Goal: Information Seeking & Learning: Learn about a topic

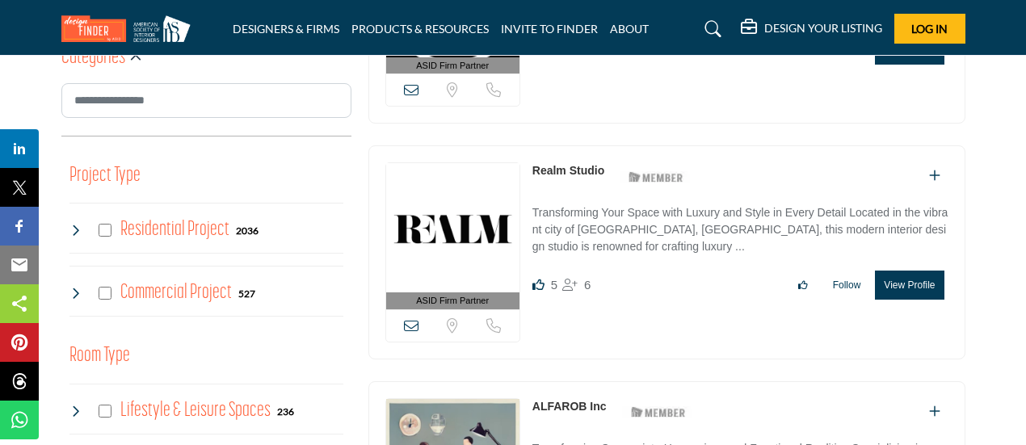
scroll to position [548, 0]
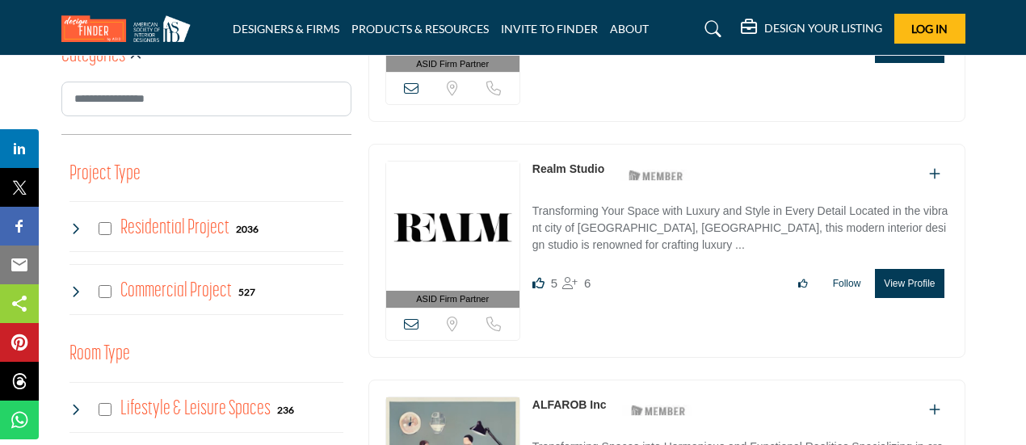
click at [129, 226] on h4 "Residential Project" at bounding box center [174, 228] width 109 height 28
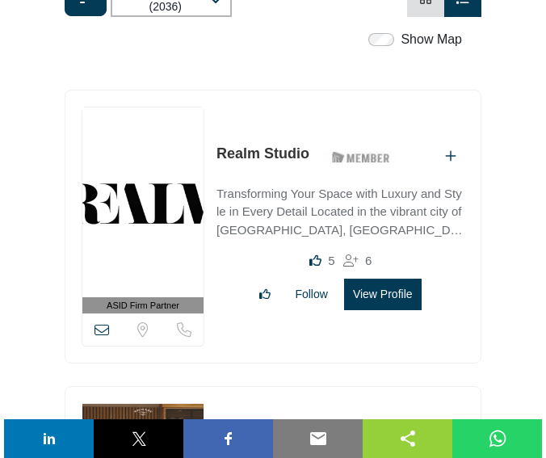
scroll to position [480, 0]
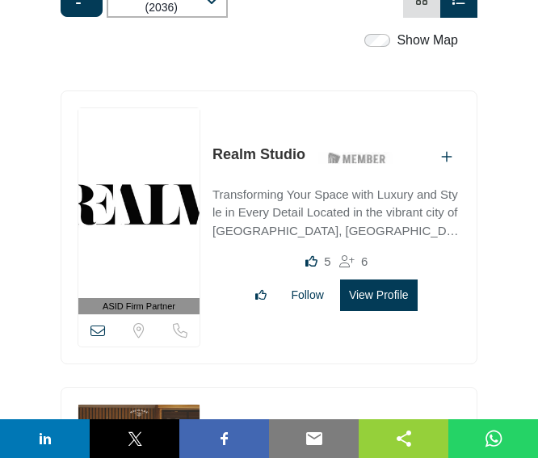
click at [377, 294] on button "View Profile" at bounding box center [379, 294] width 78 height 31
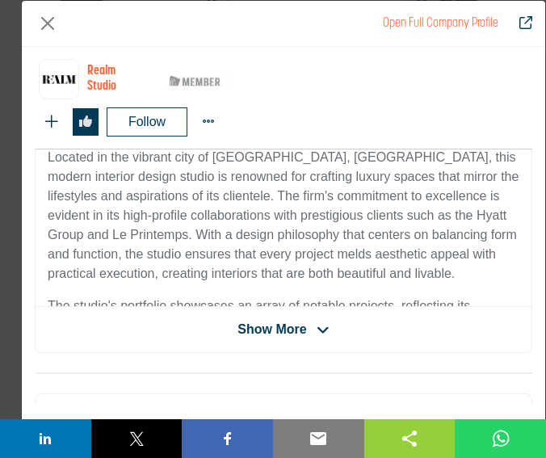
scroll to position [509, 0]
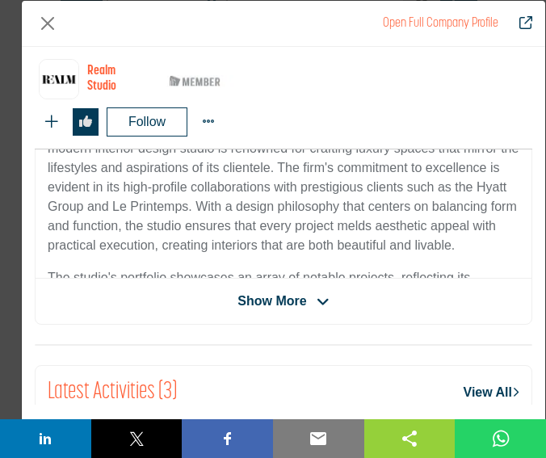
click at [289, 292] on span "Show More" at bounding box center [271, 301] width 69 height 19
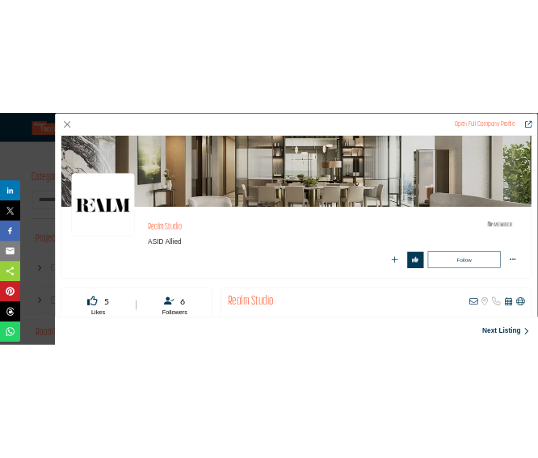
scroll to position [0, 0]
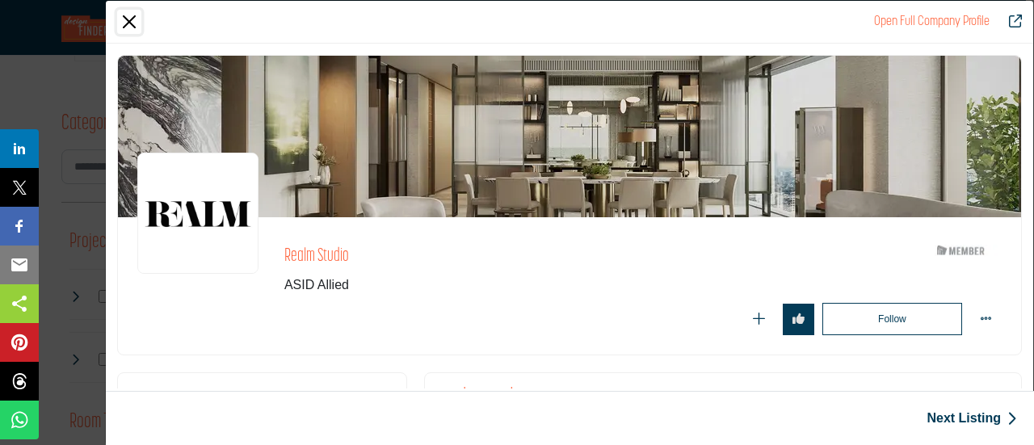
click at [134, 22] on button "Close" at bounding box center [129, 22] width 24 height 24
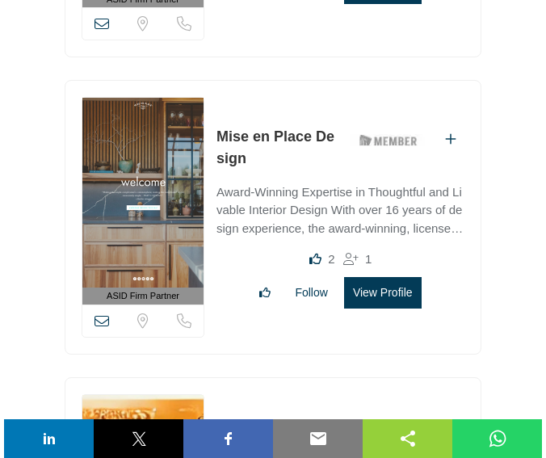
scroll to position [803, 0]
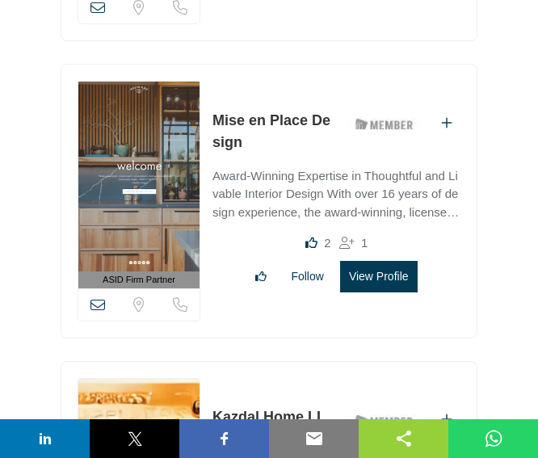
click at [361, 277] on button "View Profile" at bounding box center [379, 276] width 78 height 31
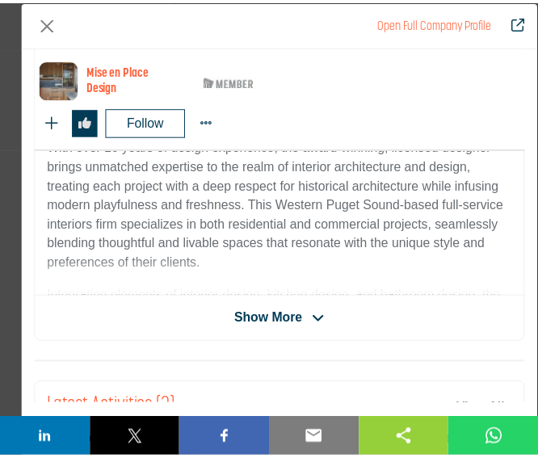
scroll to position [473, 0]
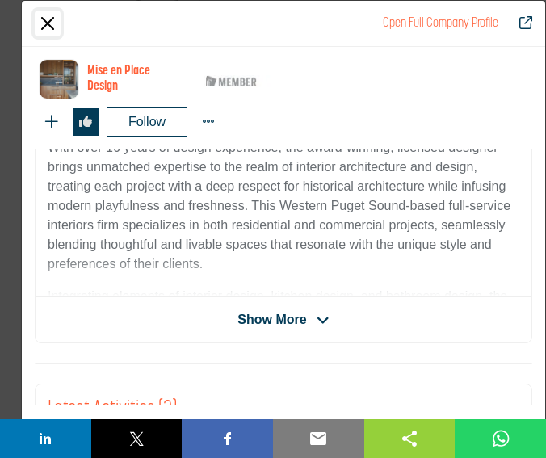
click at [44, 27] on button "Close" at bounding box center [48, 23] width 26 height 26
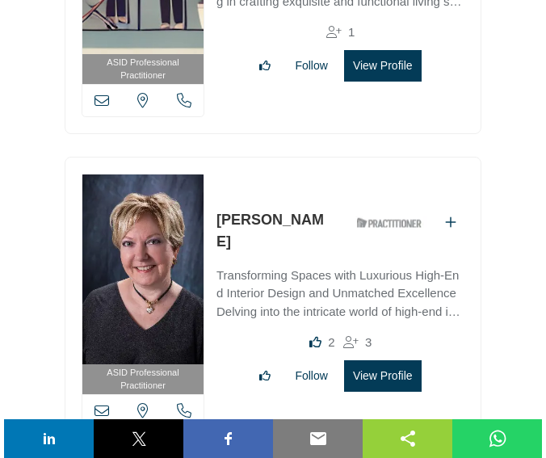
scroll to position [3204, 0]
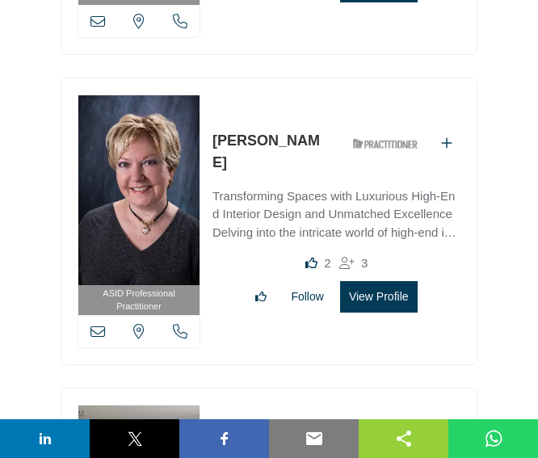
click at [361, 281] on button "View Profile" at bounding box center [379, 296] width 78 height 31
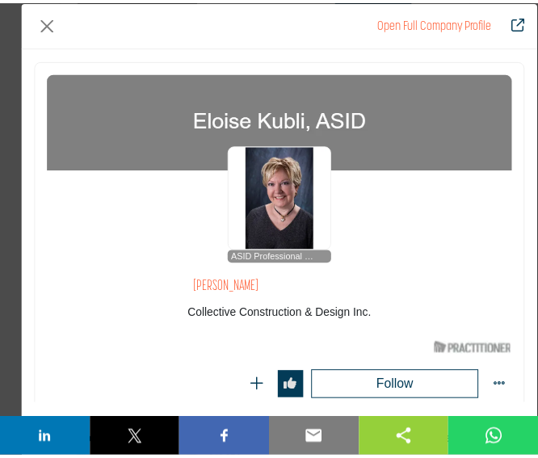
scroll to position [81, 0]
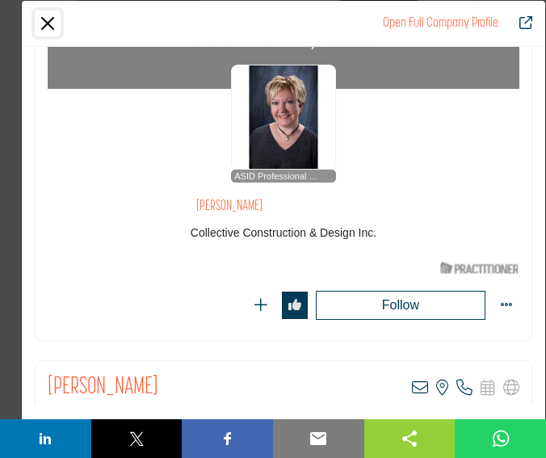
click at [40, 20] on button "Close" at bounding box center [48, 23] width 26 height 26
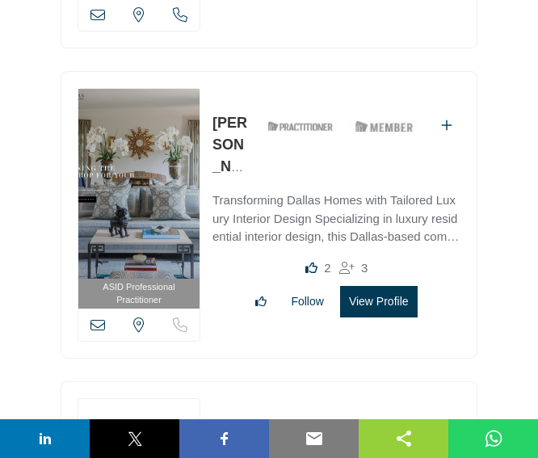
scroll to position [3522, 0]
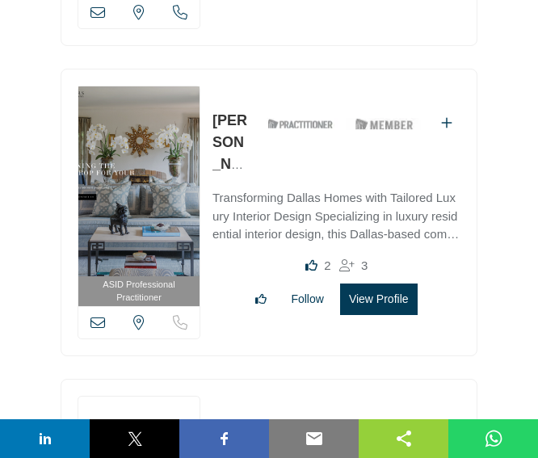
click at [229, 119] on link "Margaret Chambers" at bounding box center [229, 153] width 35 height 82
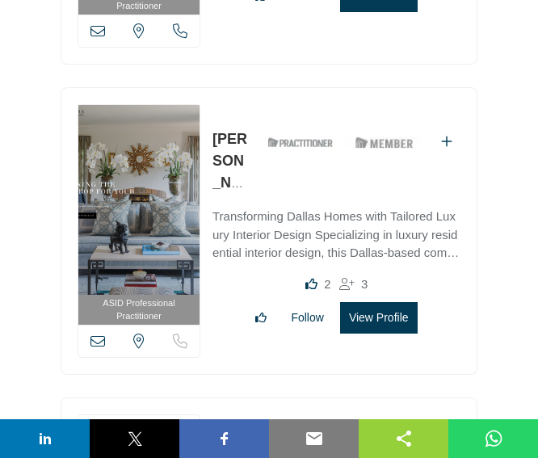
scroll to position [3609, 0]
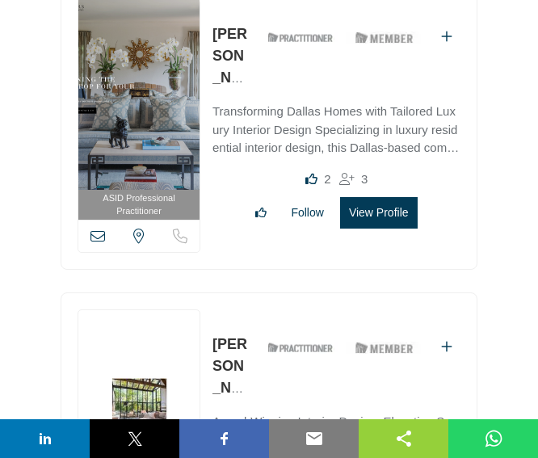
click at [384, 197] on button "View Profile" at bounding box center [379, 212] width 78 height 31
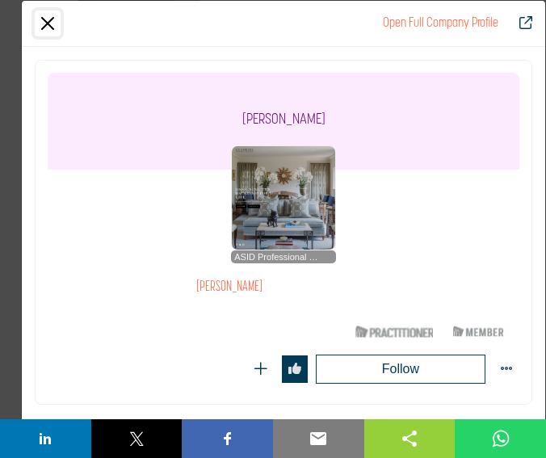
click at [45, 27] on button "Close" at bounding box center [48, 23] width 26 height 26
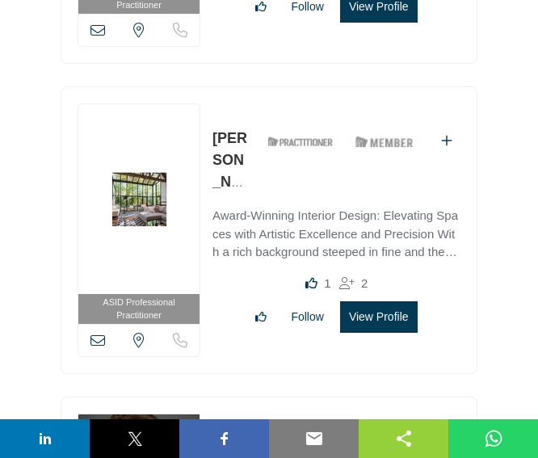
scroll to position [3816, 0]
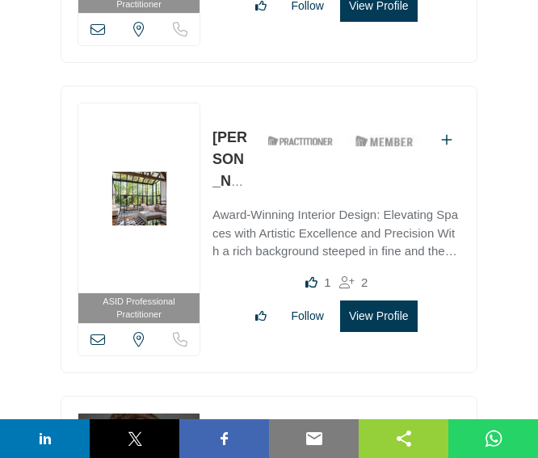
click at [392, 300] on button "View Profile" at bounding box center [379, 315] width 78 height 31
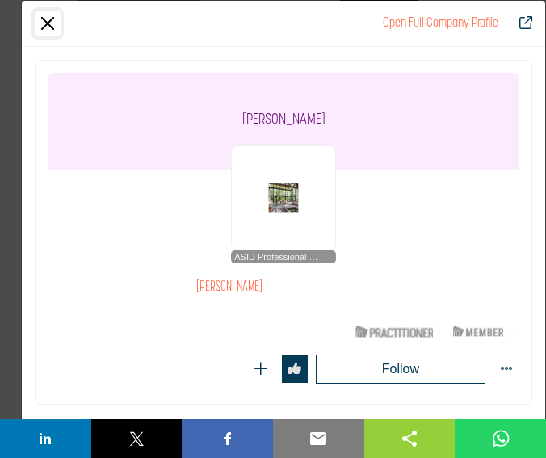
click at [44, 17] on button "Close" at bounding box center [48, 23] width 26 height 26
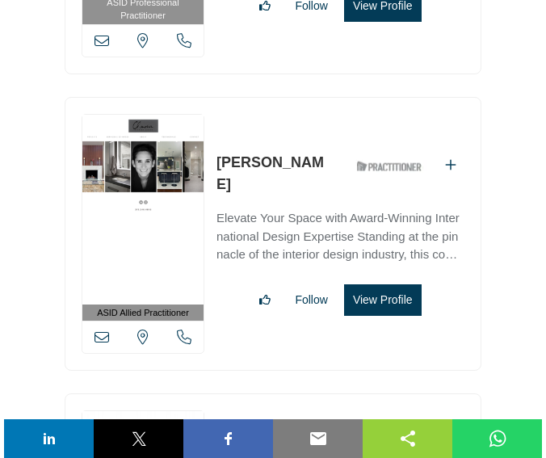
scroll to position [4429, 0]
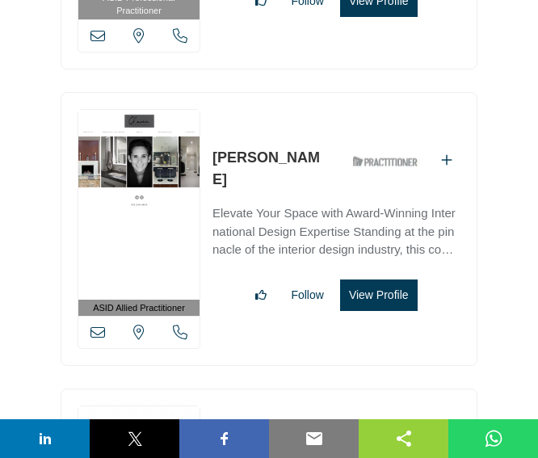
click at [395, 279] on button "View Profile" at bounding box center [379, 294] width 78 height 31
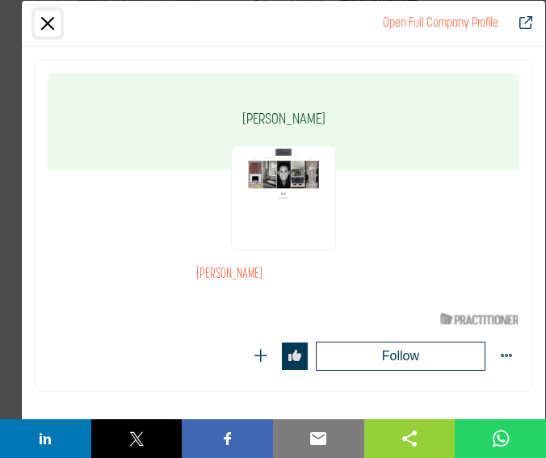
click at [53, 27] on button "Close" at bounding box center [48, 23] width 26 height 26
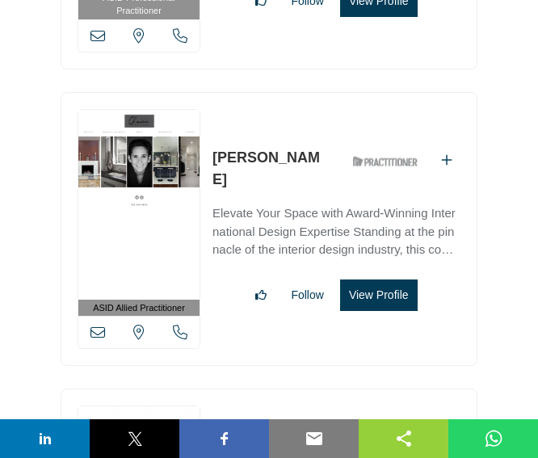
click at [394, 279] on button "View Profile" at bounding box center [379, 294] width 78 height 31
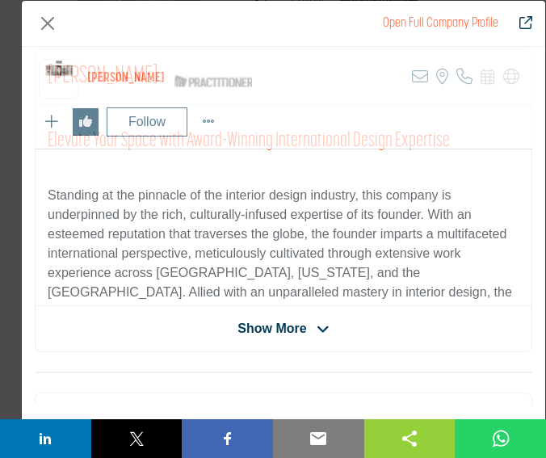
scroll to position [472, 0]
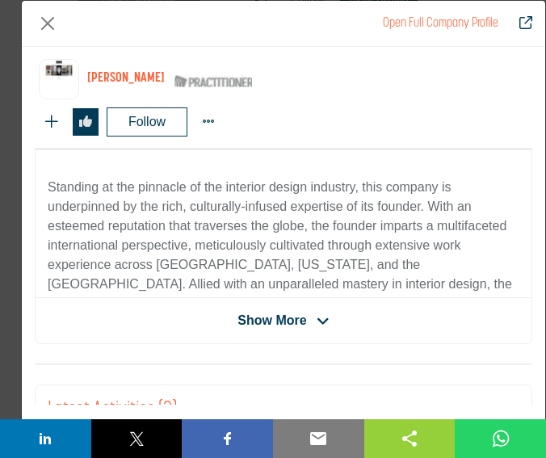
click at [250, 317] on span "Show More" at bounding box center [271, 320] width 69 height 19
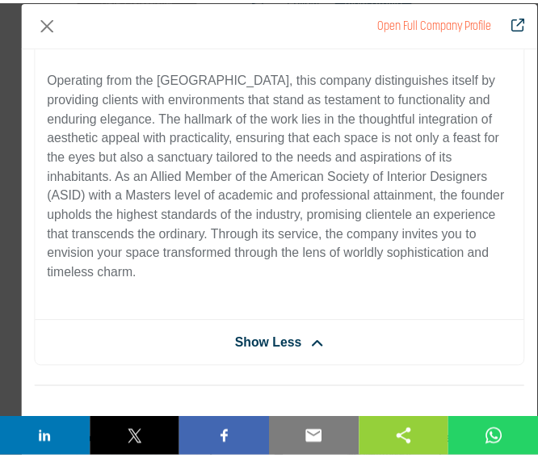
scroll to position [0, 0]
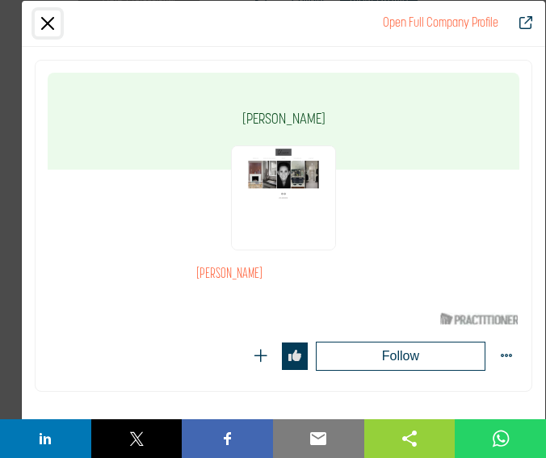
click at [48, 32] on button "Close" at bounding box center [48, 23] width 26 height 26
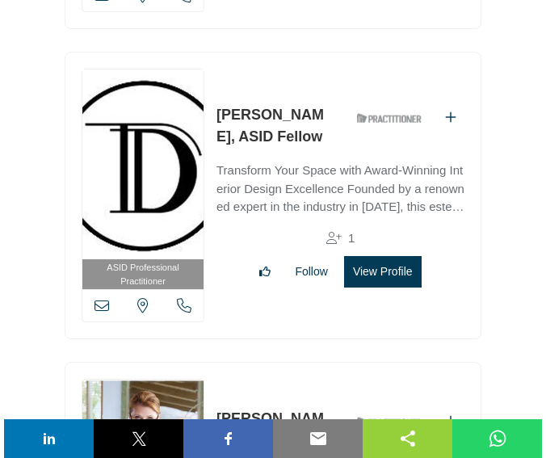
scroll to position [5695, 0]
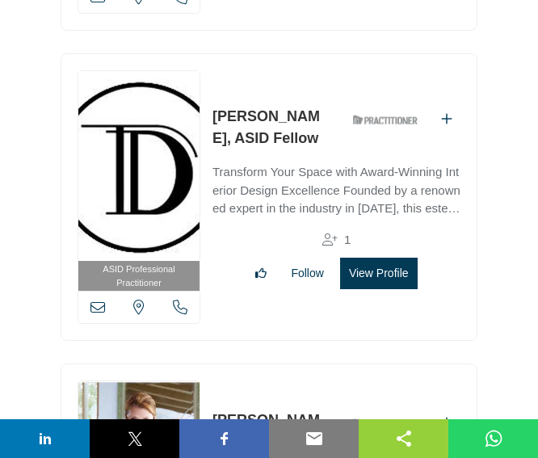
click at [388, 258] on button "View Profile" at bounding box center [379, 273] width 78 height 31
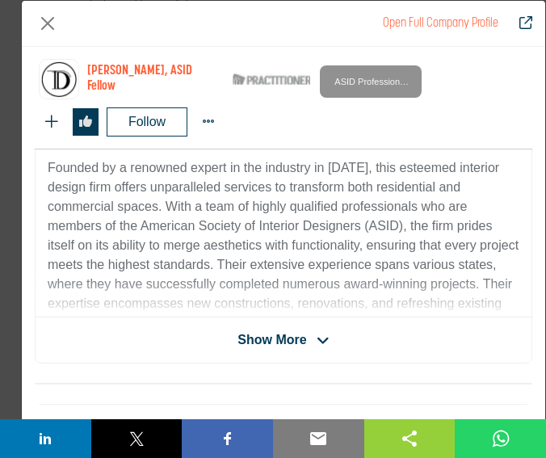
scroll to position [486, 0]
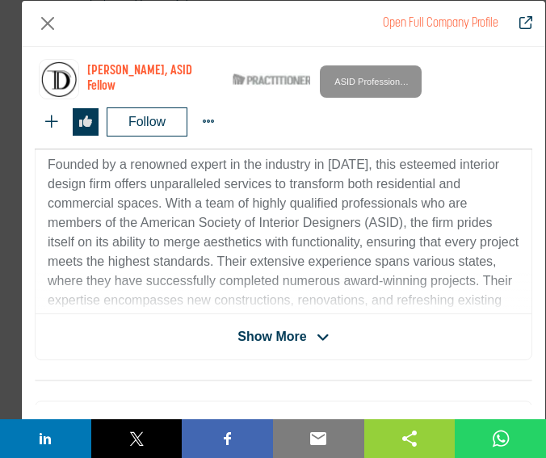
click at [204, 340] on div "Show More" at bounding box center [284, 336] width 496 height 19
click at [273, 332] on span "Show More" at bounding box center [271, 336] width 69 height 19
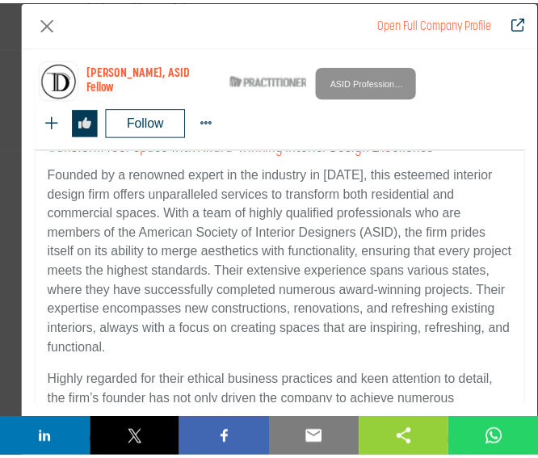
scroll to position [0, 0]
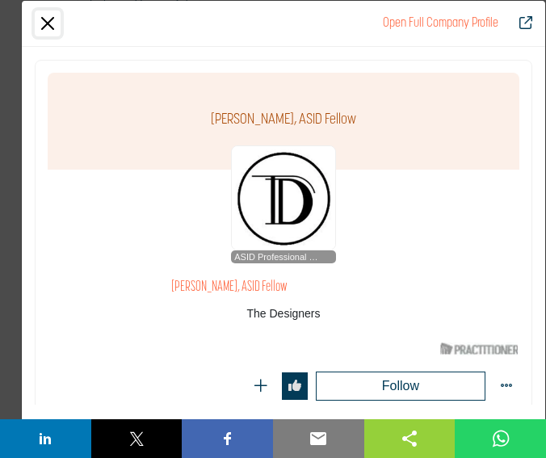
click at [51, 27] on button "Close" at bounding box center [48, 23] width 26 height 26
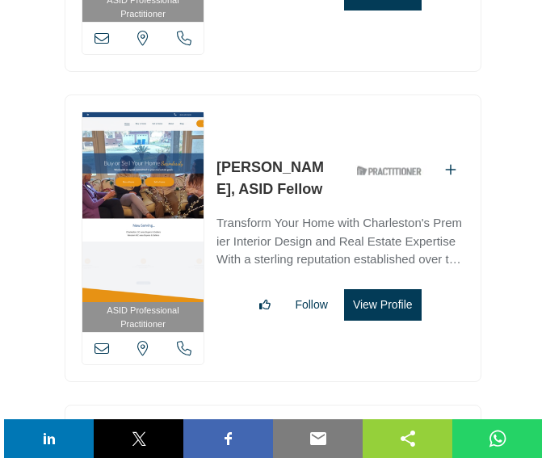
scroll to position [7517, 0]
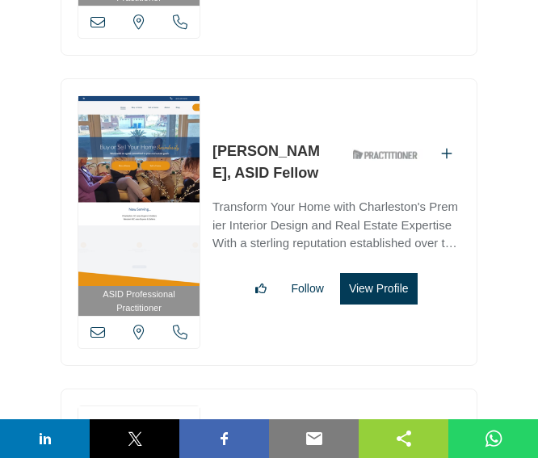
click at [383, 273] on button "View Profile" at bounding box center [379, 288] width 78 height 31
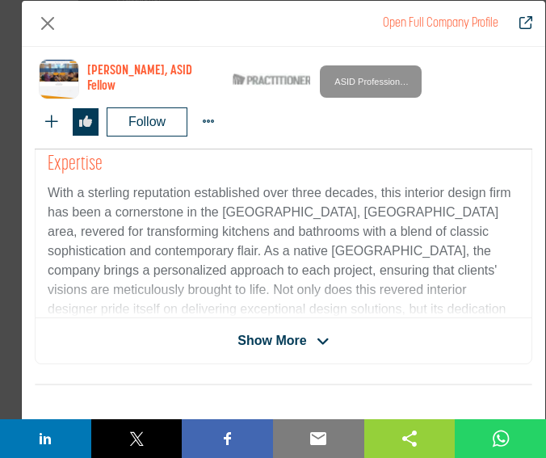
scroll to position [474, 0]
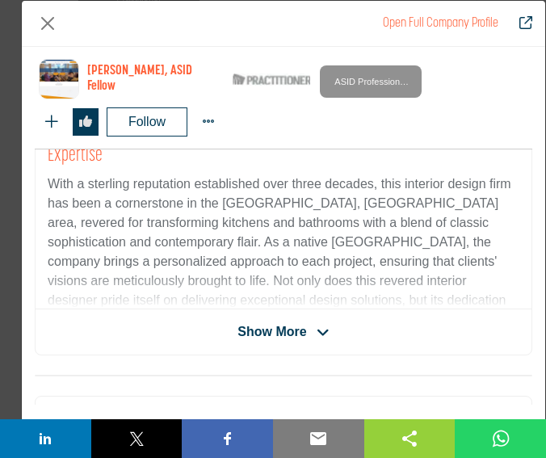
click at [308, 329] on span "Show More" at bounding box center [282, 331] width 91 height 19
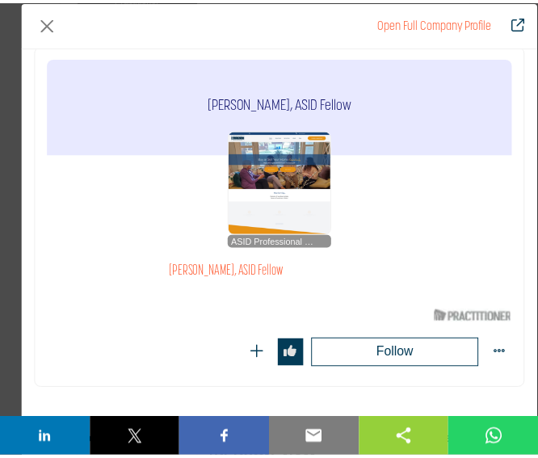
scroll to position [0, 0]
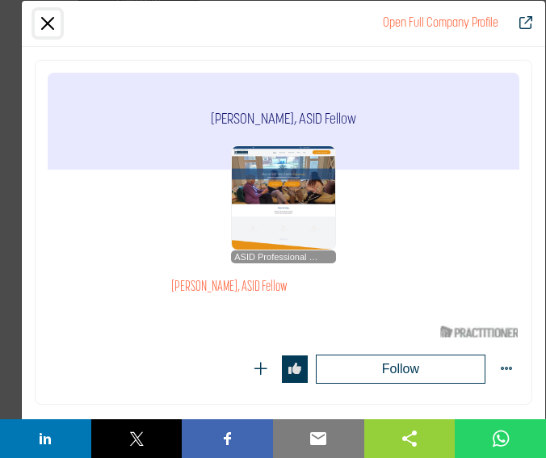
click at [53, 20] on button "Close" at bounding box center [48, 23] width 26 height 26
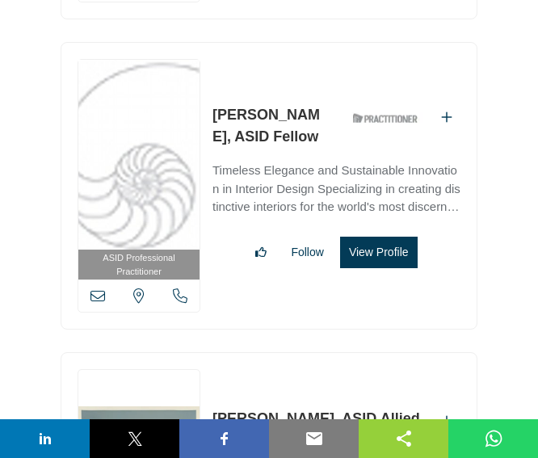
scroll to position [8489, 0]
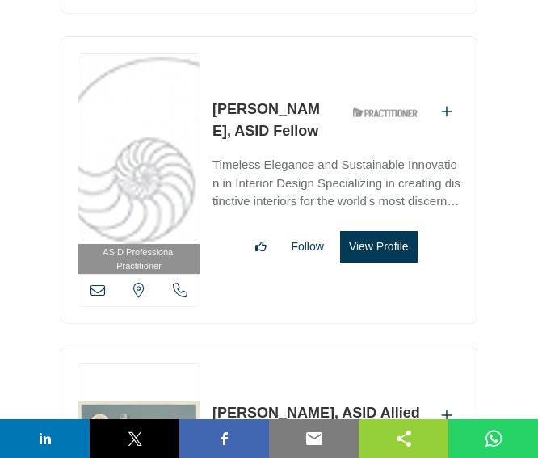
click at [392, 231] on button "View Profile" at bounding box center [379, 246] width 78 height 31
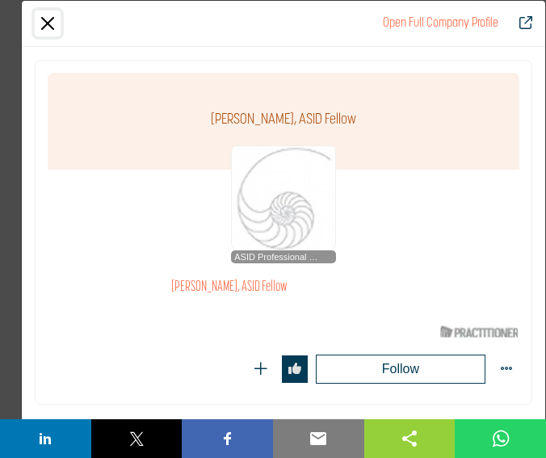
click at [48, 22] on button "Close" at bounding box center [48, 23] width 26 height 26
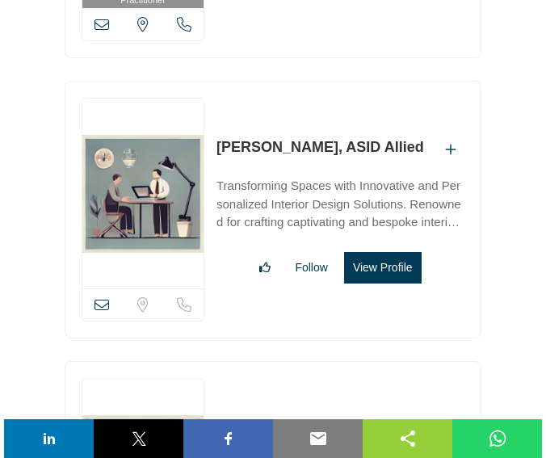
scroll to position [8755, 0]
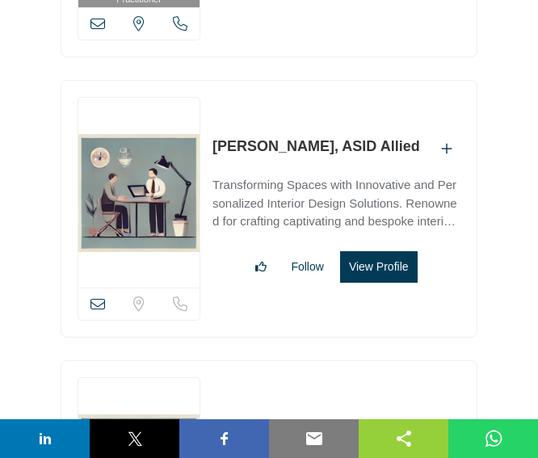
click at [388, 251] on button "View Profile" at bounding box center [379, 266] width 78 height 31
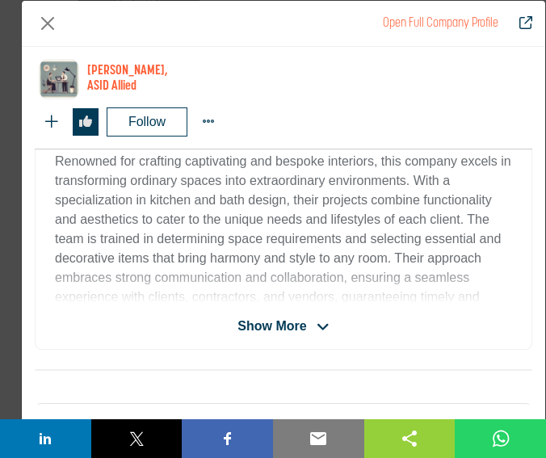
scroll to position [439, 0]
click at [248, 343] on div "Lauren Dodds, ASID Allied View email address of this listing Sorry, but we don'…" at bounding box center [283, 197] width 497 height 303
click at [254, 330] on span "Show More" at bounding box center [271, 325] width 69 height 19
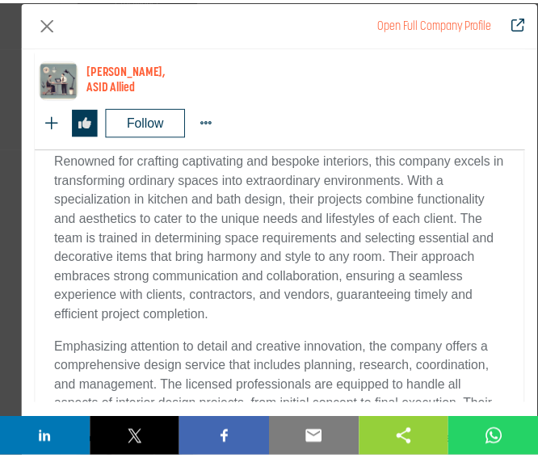
scroll to position [616, 0]
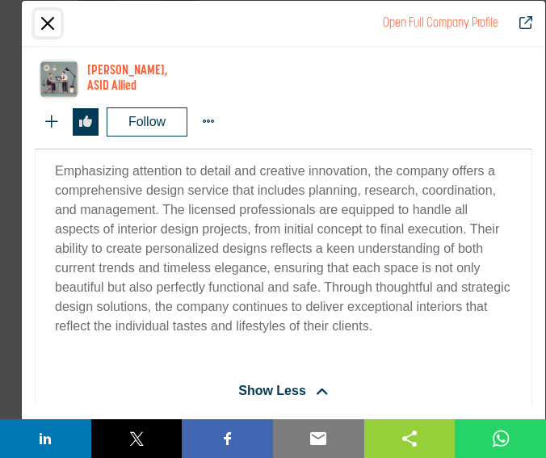
click at [47, 20] on button "Close" at bounding box center [48, 23] width 26 height 26
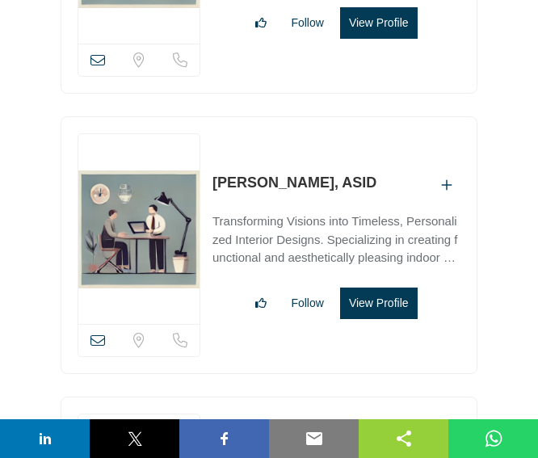
scroll to position [9026, 0]
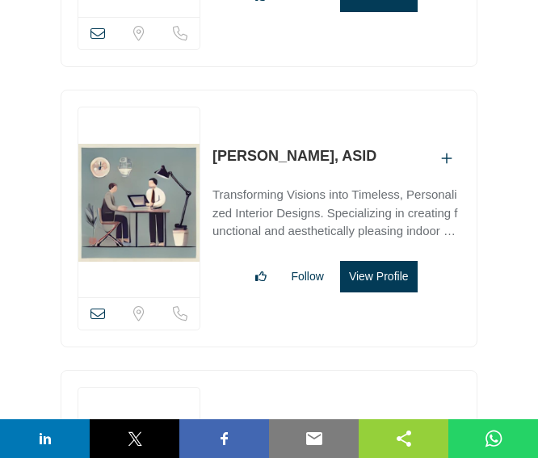
click at [377, 261] on button "View Profile" at bounding box center [379, 276] width 78 height 31
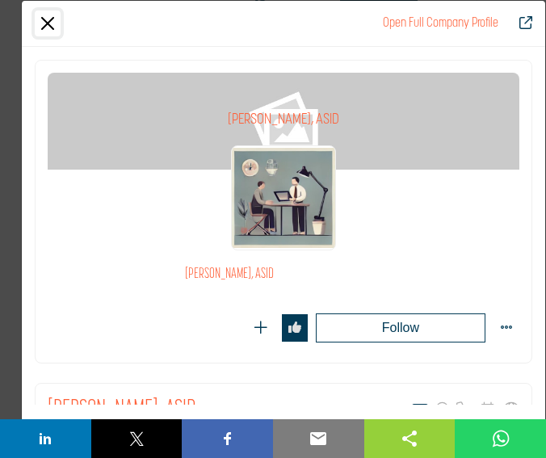
click at [45, 19] on button "Close" at bounding box center [48, 23] width 26 height 26
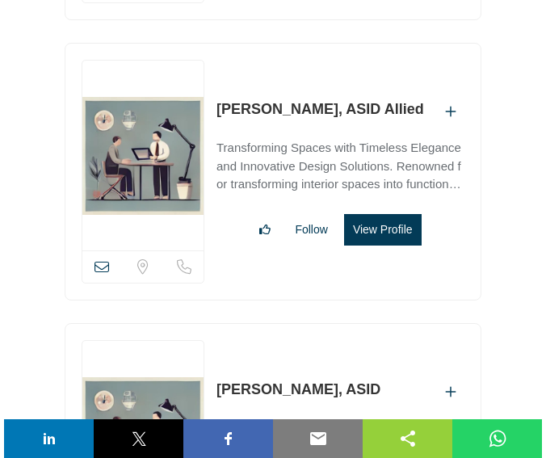
scroll to position [9352, 0]
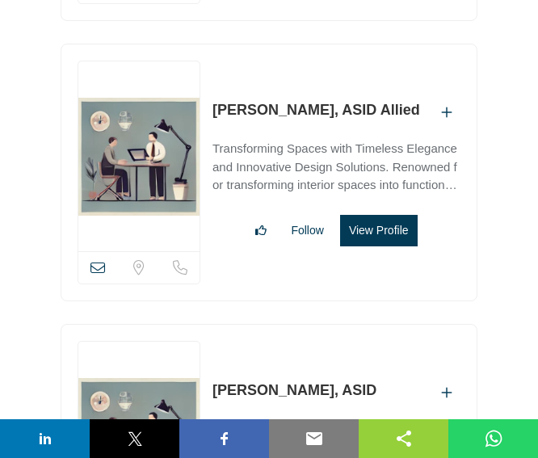
click at [365, 215] on button "View Profile" at bounding box center [379, 230] width 78 height 31
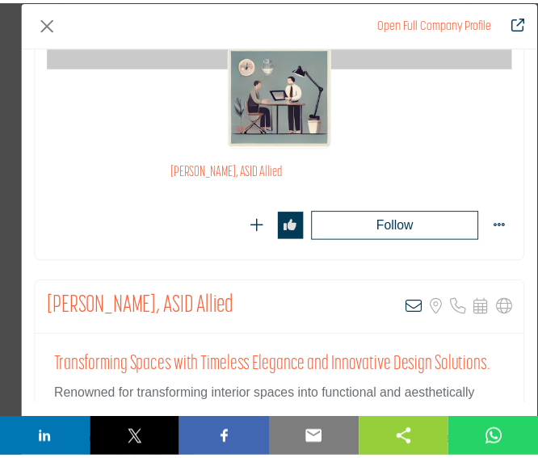
scroll to position [102, 0]
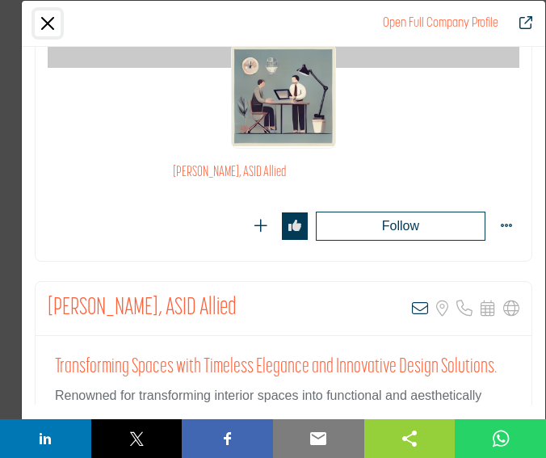
click at [55, 20] on button "Close" at bounding box center [48, 23] width 26 height 26
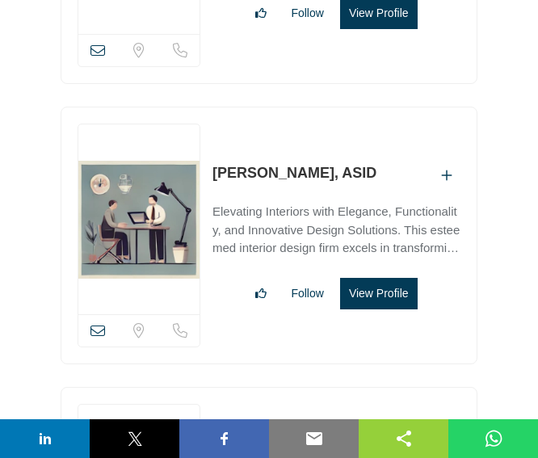
scroll to position [9590, 0]
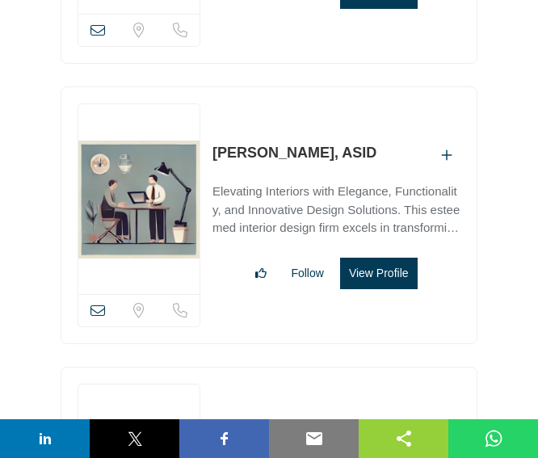
click at [371, 258] on button "View Profile" at bounding box center [379, 273] width 78 height 31
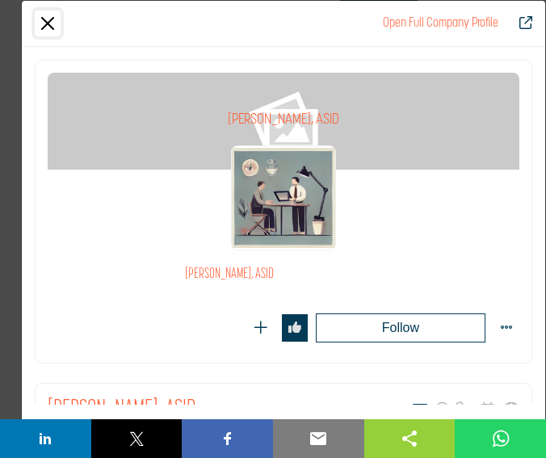
click at [50, 17] on button "Close" at bounding box center [48, 23] width 26 height 26
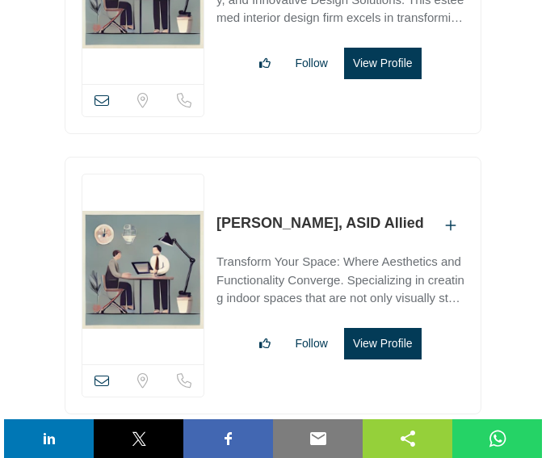
scroll to position [9853, 0]
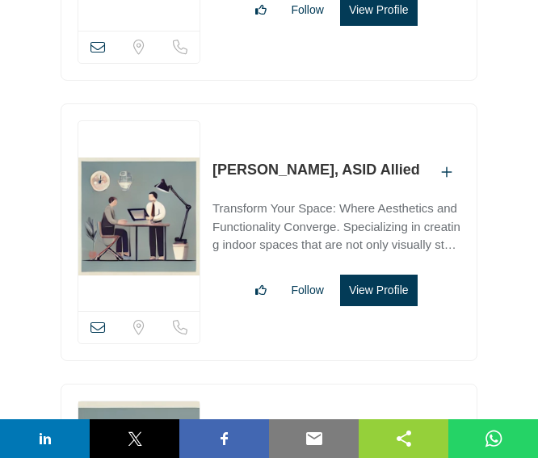
click at [368, 275] on button "View Profile" at bounding box center [379, 290] width 78 height 31
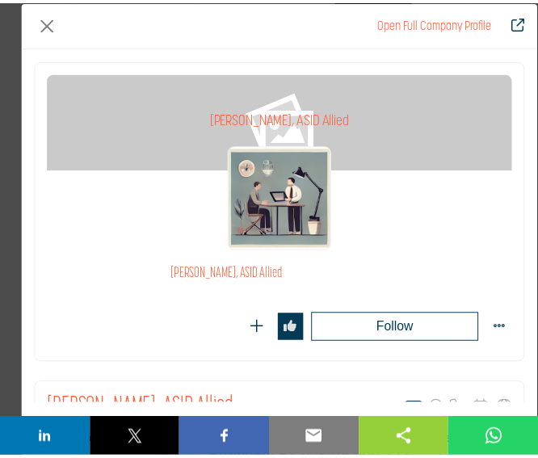
scroll to position [285, 0]
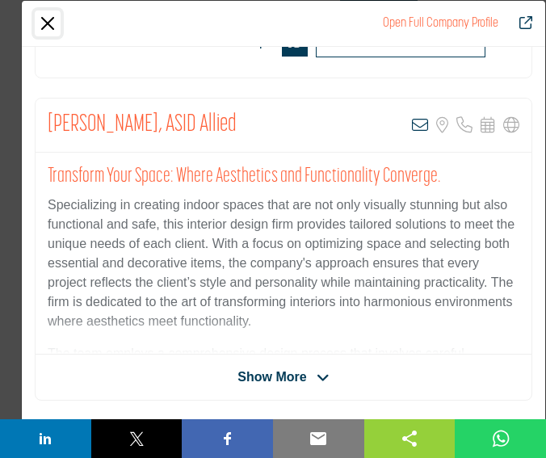
click at [51, 33] on button "Close" at bounding box center [48, 23] width 26 height 26
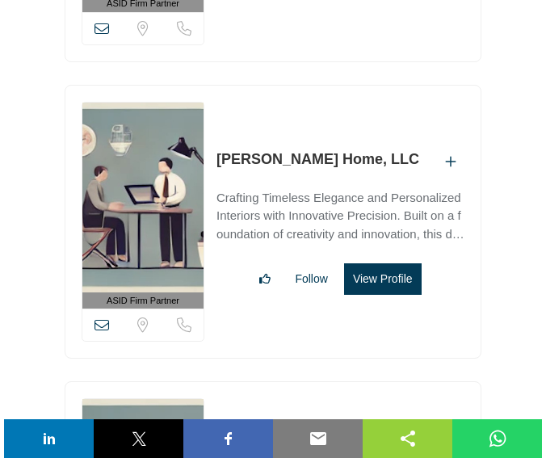
scroll to position [10479, 0]
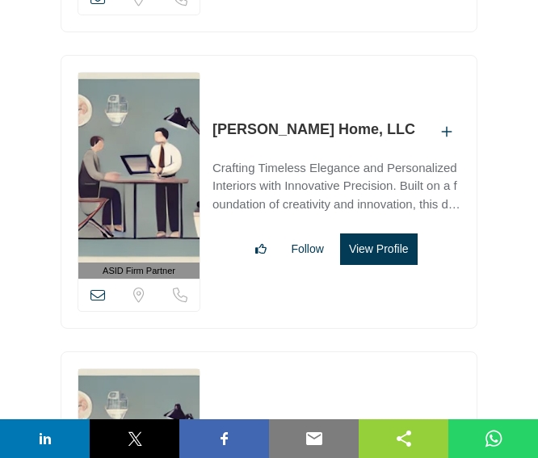
click at [381, 233] on button "View Profile" at bounding box center [379, 248] width 78 height 31
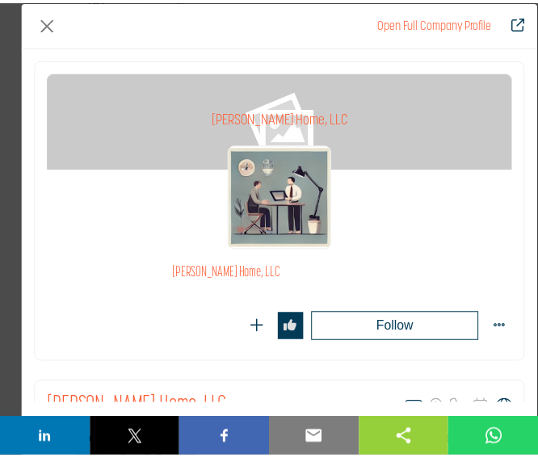
scroll to position [0, 0]
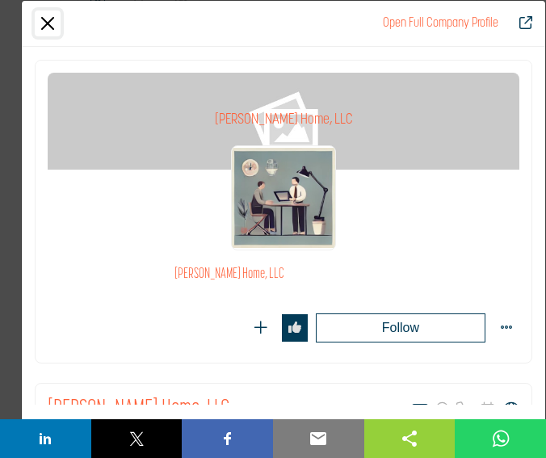
click at [51, 20] on button "Close" at bounding box center [48, 23] width 26 height 26
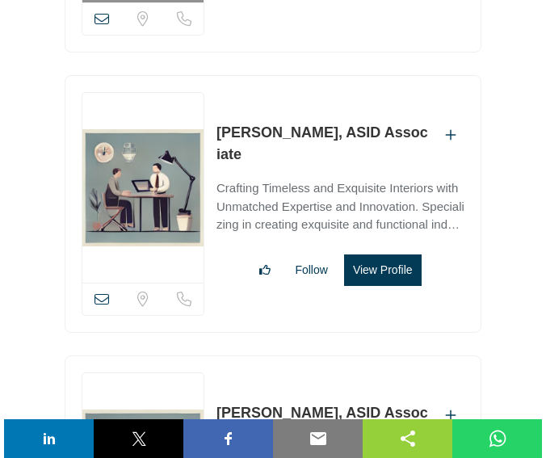
scroll to position [11047, 0]
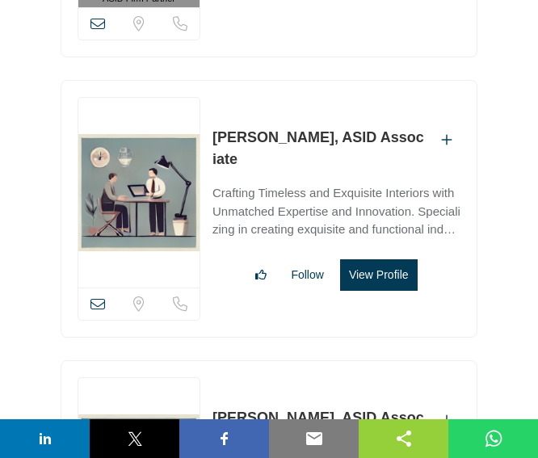
click at [353, 259] on button "View Profile" at bounding box center [379, 274] width 78 height 31
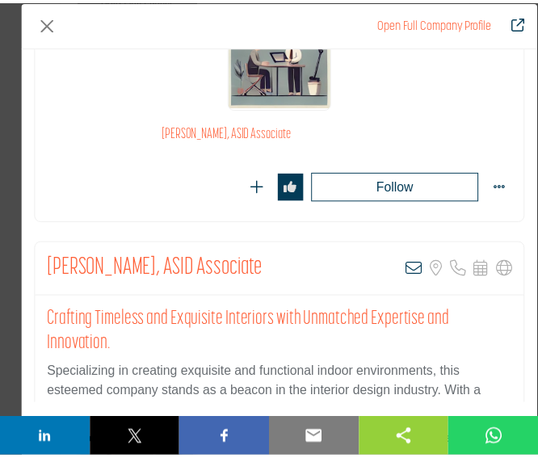
scroll to position [139, 0]
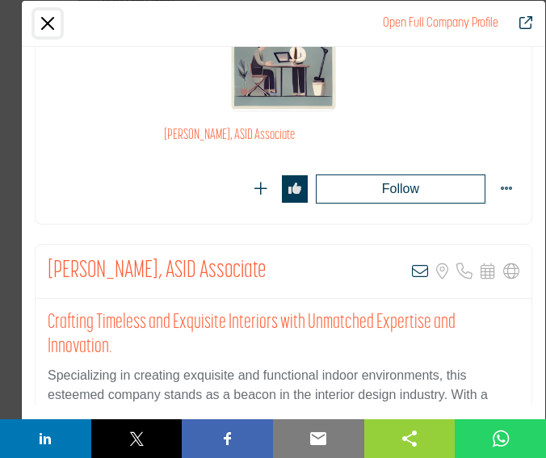
click at [47, 26] on button "Close" at bounding box center [48, 23] width 26 height 26
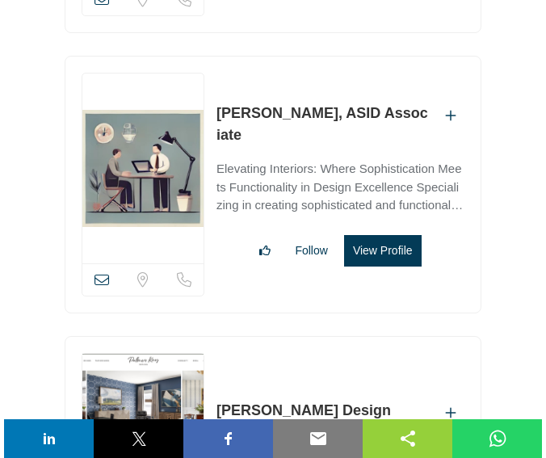
scroll to position [11352, 0]
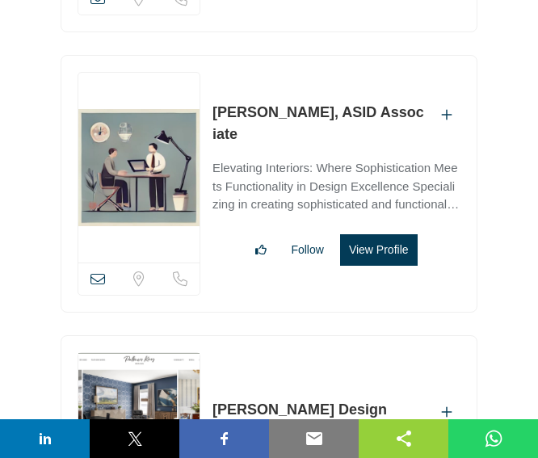
click at [363, 234] on button "View Profile" at bounding box center [379, 249] width 78 height 31
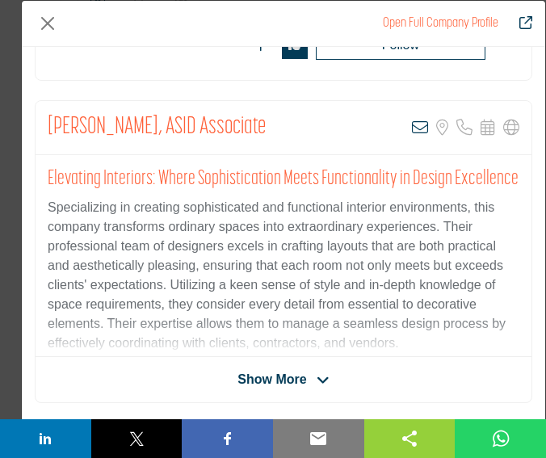
scroll to position [302, 0]
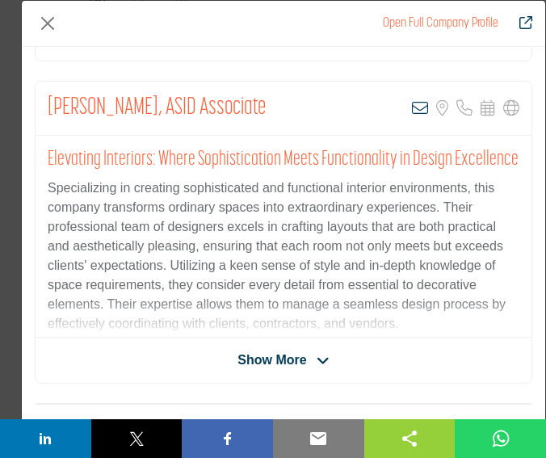
click at [250, 359] on span "Show More" at bounding box center [271, 359] width 69 height 19
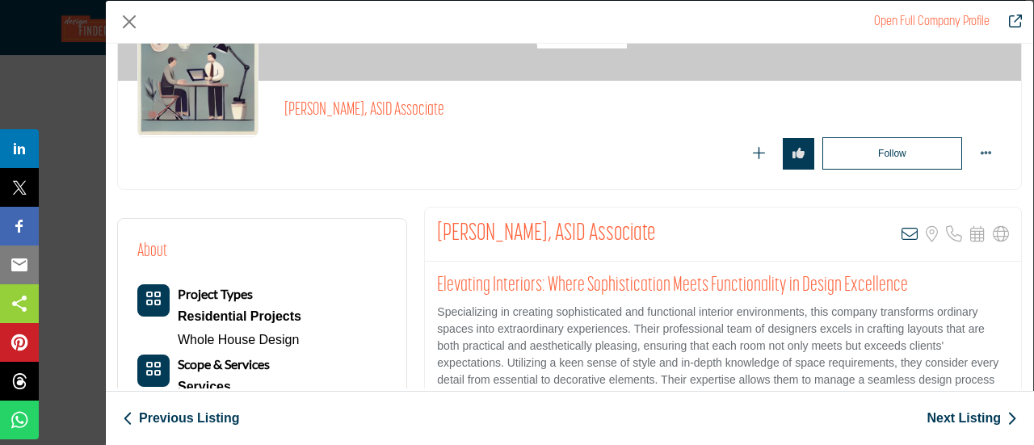
scroll to position [250, 0]
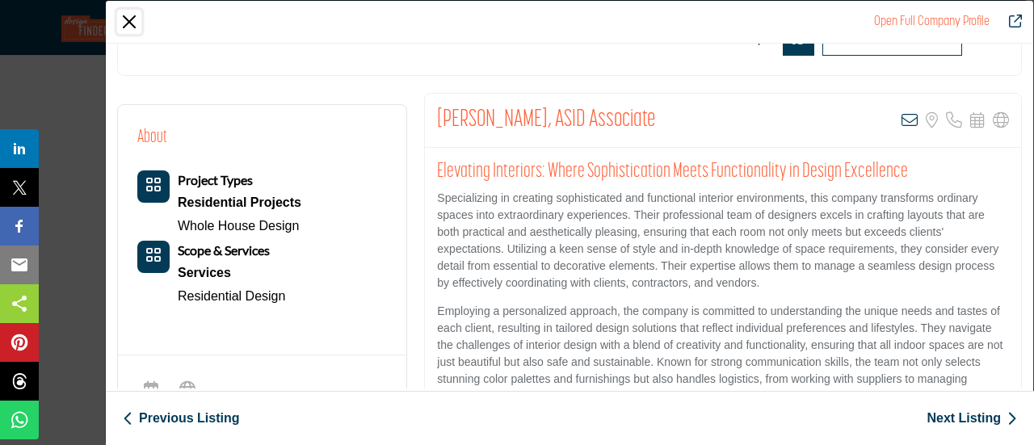
click at [127, 27] on button "Close" at bounding box center [129, 22] width 24 height 24
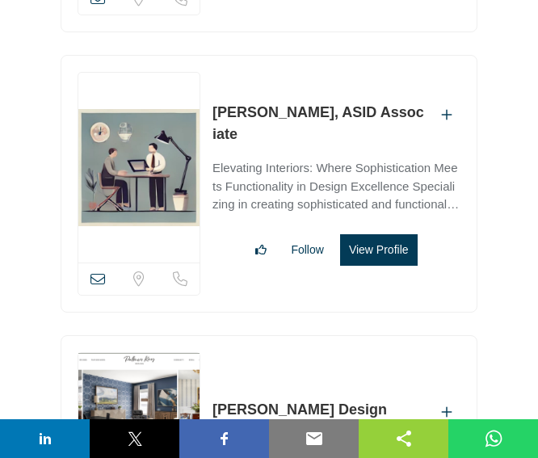
click at [368, 234] on button "View Profile" at bounding box center [379, 249] width 78 height 31
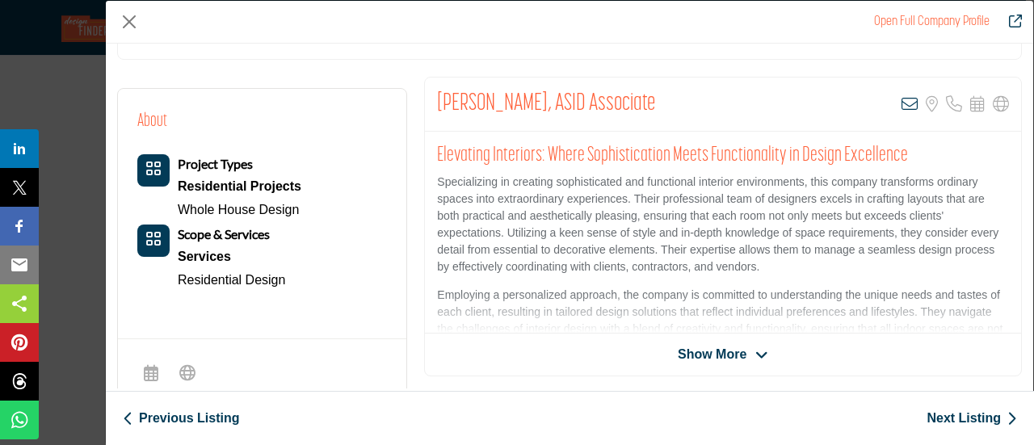
scroll to position [373, 0]
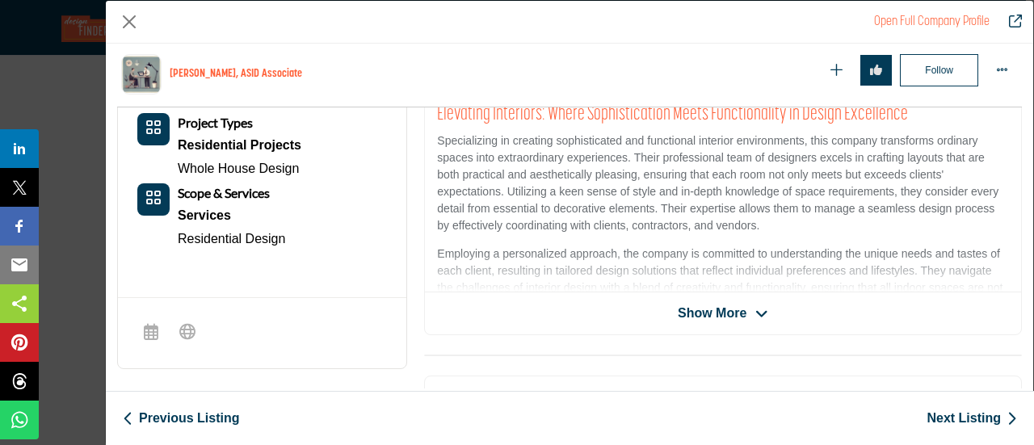
click at [537, 315] on span "Show More" at bounding box center [712, 313] width 69 height 19
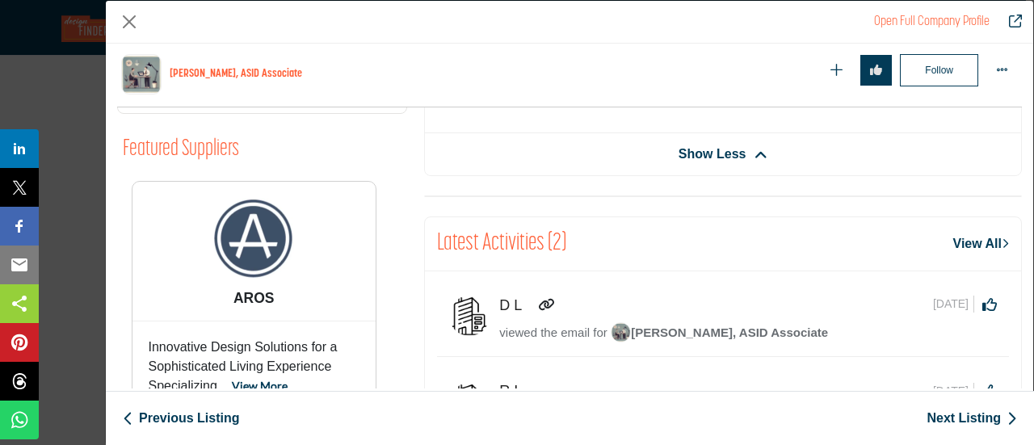
scroll to position [696, 0]
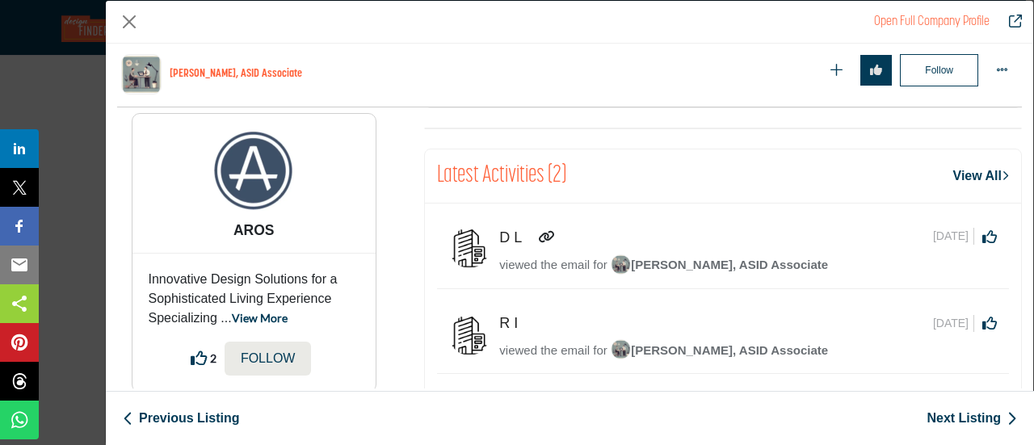
click at [537, 258] on span "[PERSON_NAME], ASID Associate" at bounding box center [719, 265] width 217 height 14
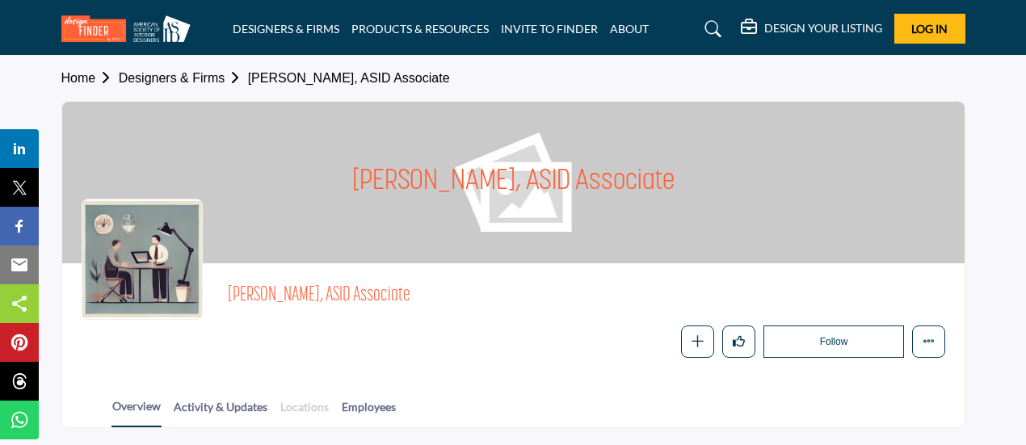
scroll to position [171, 0]
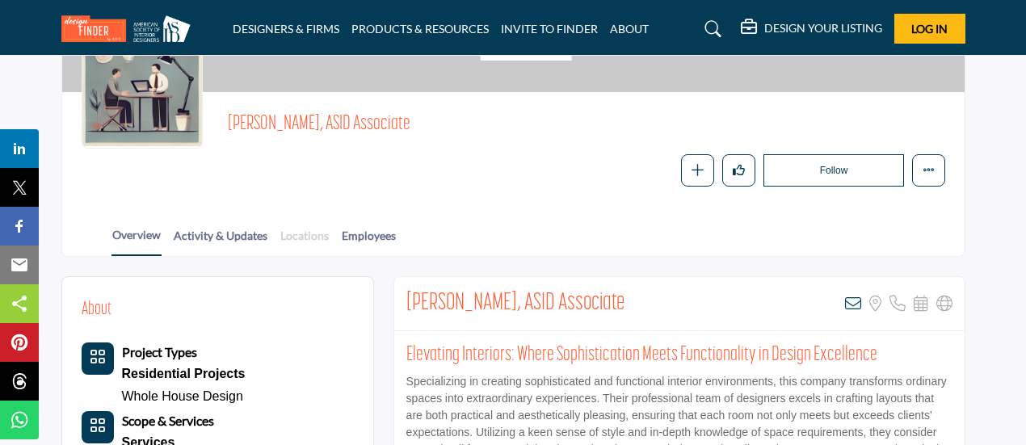
click at [290, 237] on link "Locations" at bounding box center [304, 241] width 50 height 28
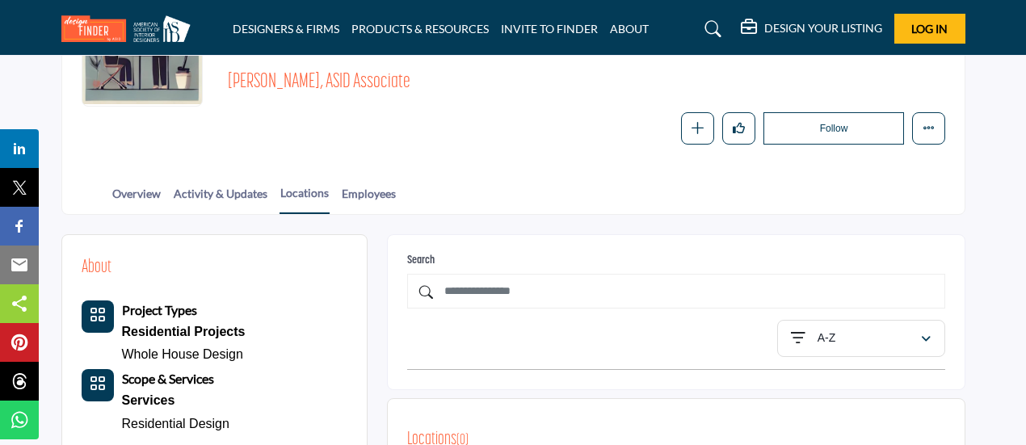
scroll to position [212, 0]
click at [142, 193] on link "Overview" at bounding box center [136, 200] width 50 height 28
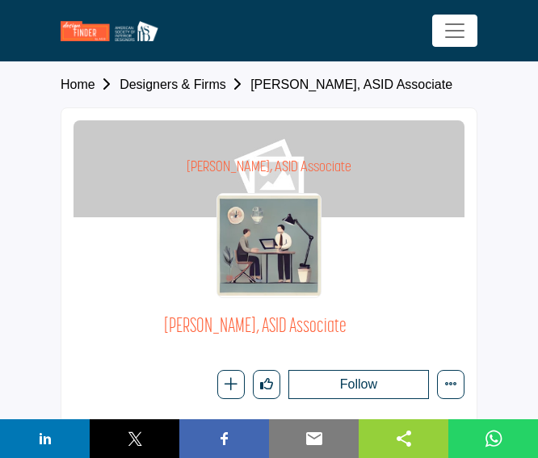
click at [37, 103] on section "Home Designers & Firms [PERSON_NAME], ASID Associate [PERSON_NAME], ASID Associ…" at bounding box center [269, 267] width 538 height 410
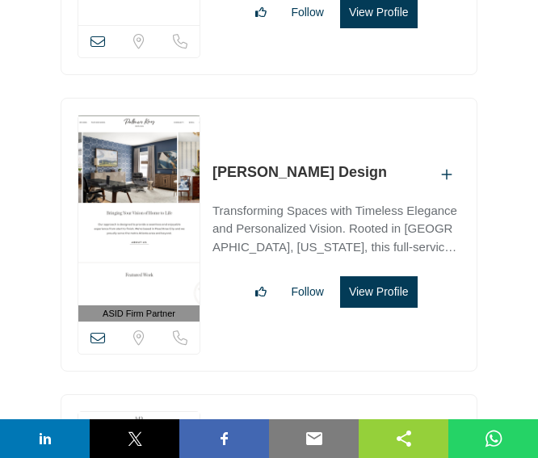
scroll to position [11603, 0]
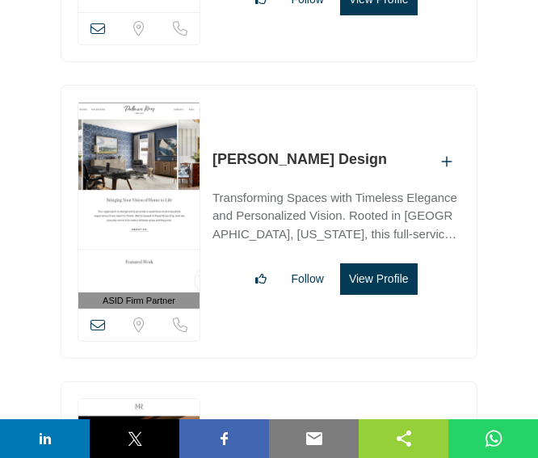
click at [381, 263] on button "View Profile" at bounding box center [379, 278] width 78 height 31
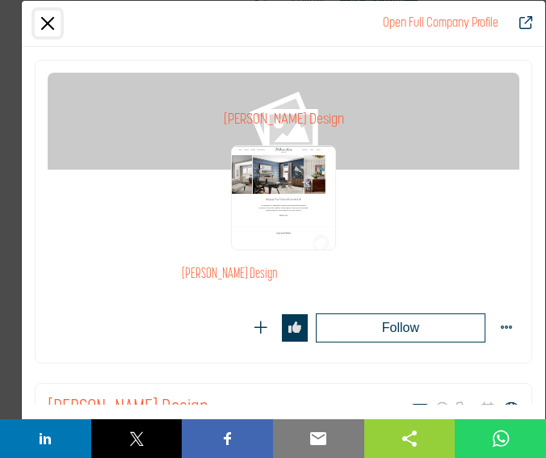
click at [58, 25] on button "Close" at bounding box center [48, 23] width 26 height 26
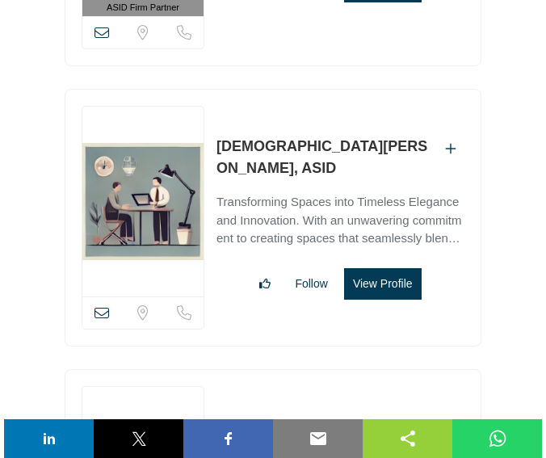
scroll to position [12197, 0]
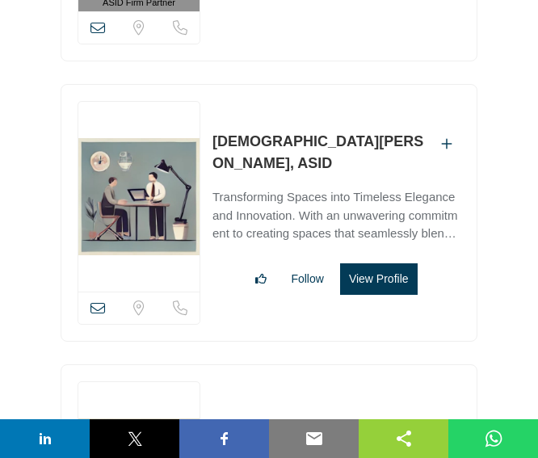
click at [369, 263] on button "View Profile" at bounding box center [379, 278] width 78 height 31
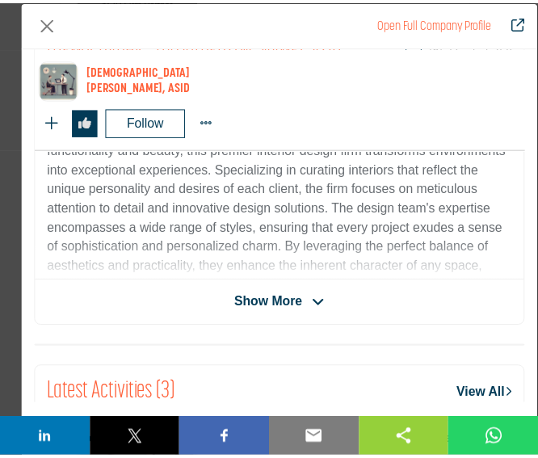
scroll to position [461, 0]
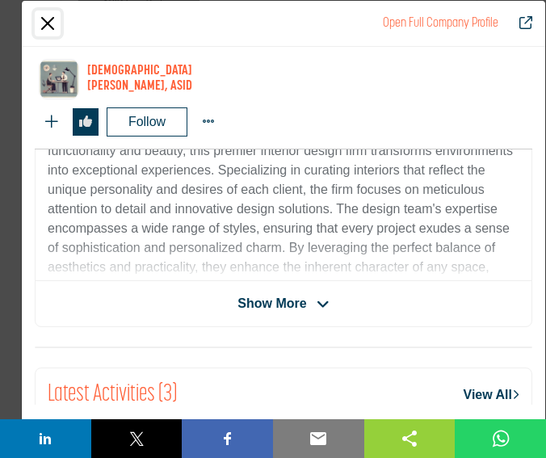
click at [44, 13] on button "Close" at bounding box center [48, 23] width 26 height 26
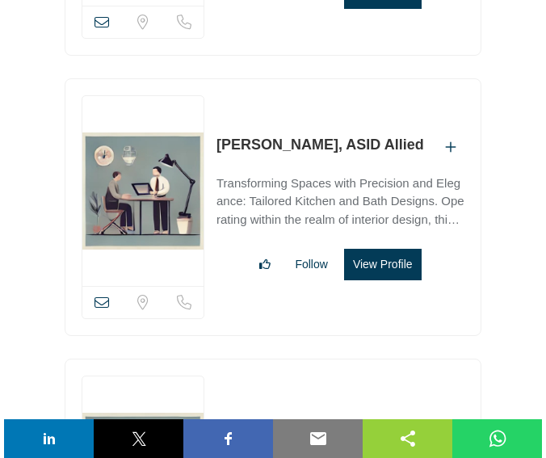
scroll to position [12486, 0]
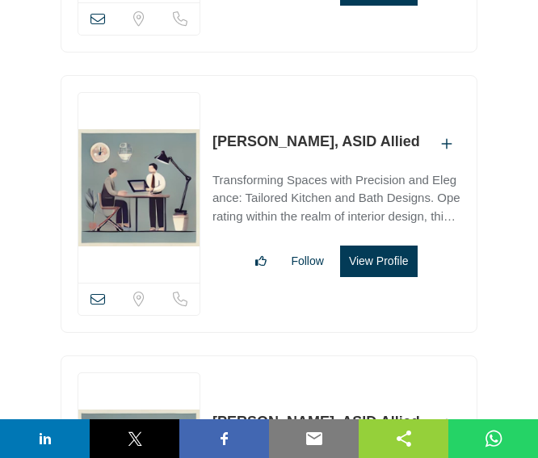
click at [397, 245] on button "View Profile" at bounding box center [379, 260] width 78 height 31
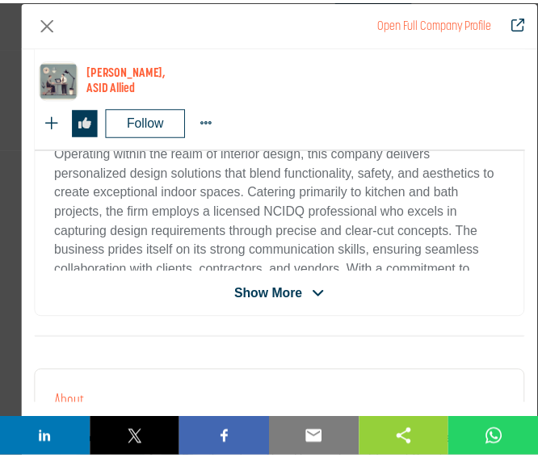
scroll to position [472, 0]
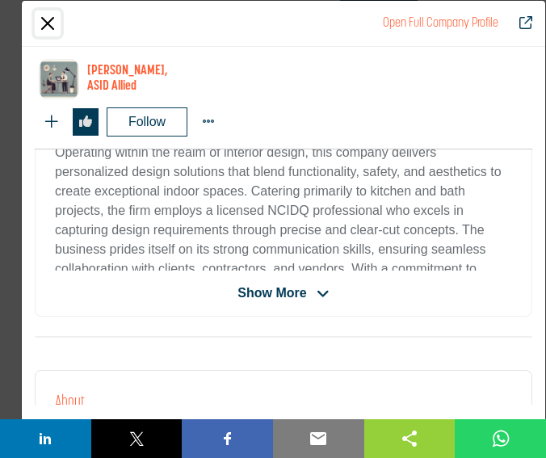
click at [48, 28] on button "Close" at bounding box center [48, 23] width 26 height 26
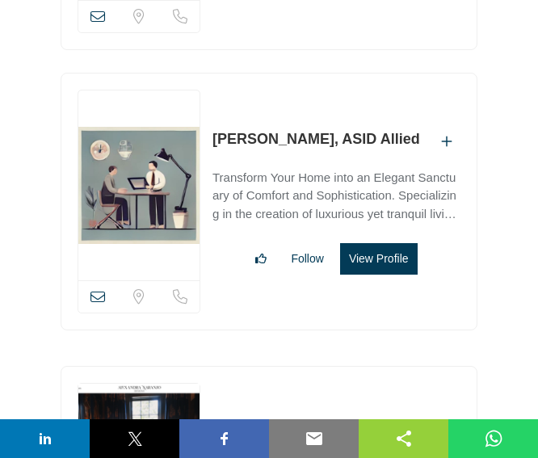
scroll to position [12777, 0]
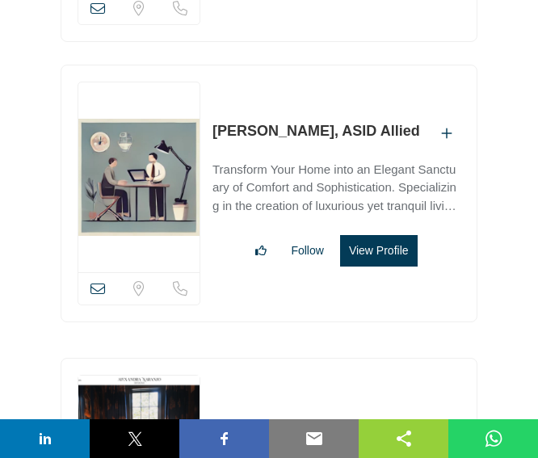
click at [392, 235] on button "View Profile" at bounding box center [379, 250] width 78 height 31
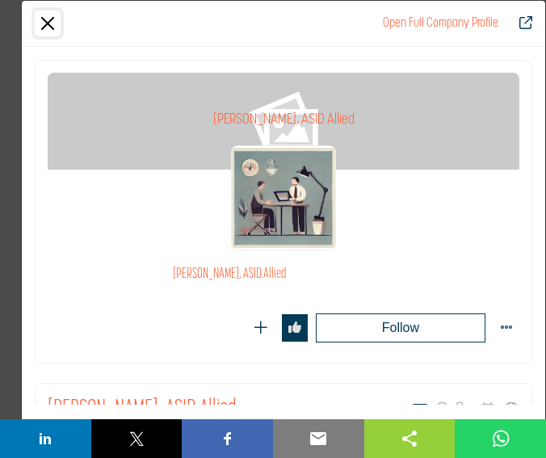
click at [48, 33] on button "Close" at bounding box center [48, 23] width 26 height 26
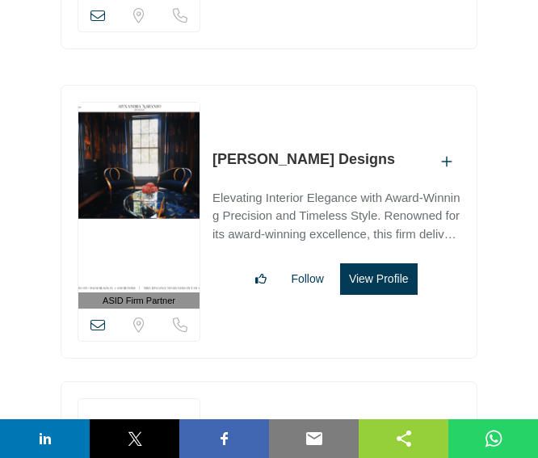
scroll to position [13050, 0]
click at [371, 255] on div "Follow Following" at bounding box center [336, 275] width 248 height 40
click at [377, 263] on button "View Profile" at bounding box center [379, 278] width 78 height 31
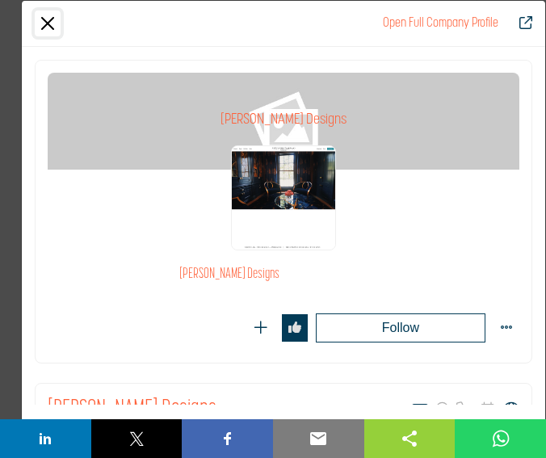
click at [50, 14] on button "Close" at bounding box center [48, 23] width 26 height 26
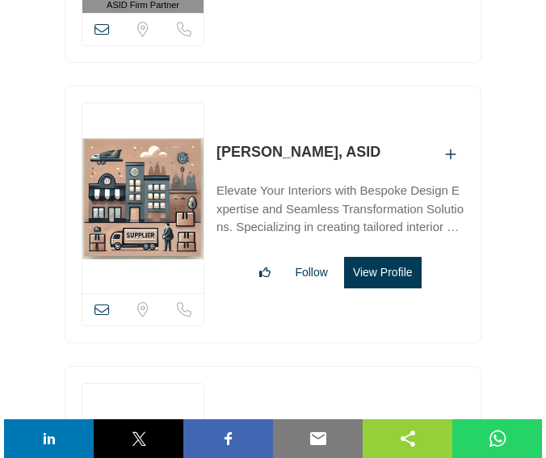
scroll to position [13347, 0]
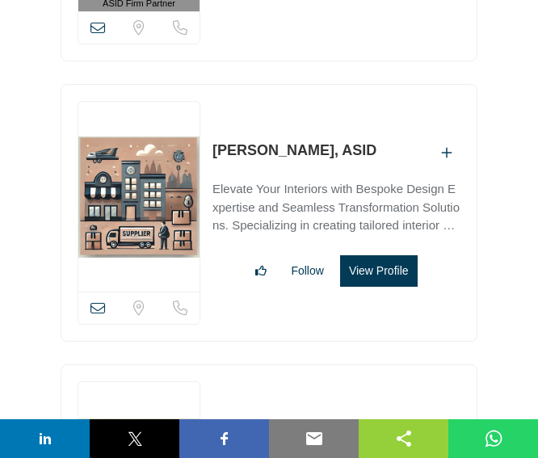
click at [360, 255] on button "View Profile" at bounding box center [379, 270] width 78 height 31
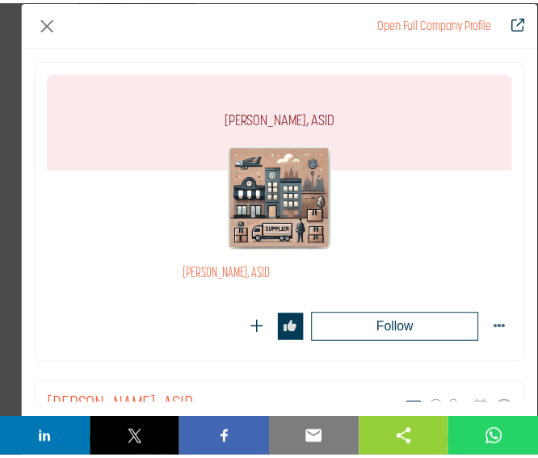
scroll to position [48, 0]
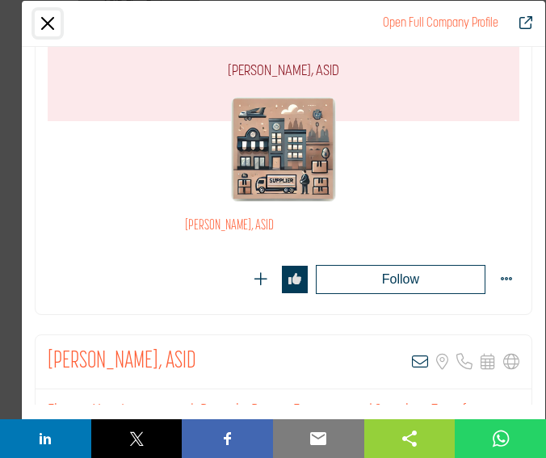
click at [52, 24] on button "Close" at bounding box center [48, 23] width 26 height 26
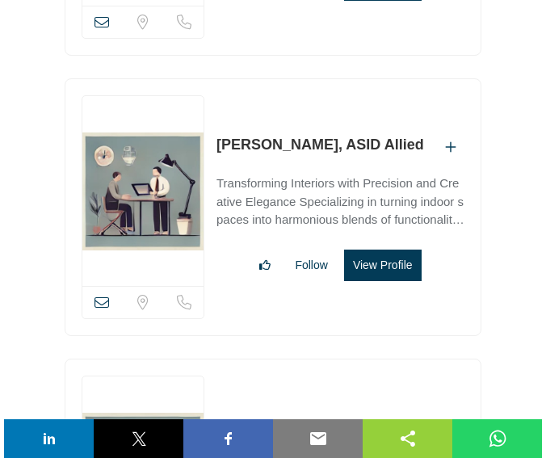
scroll to position [13639, 0]
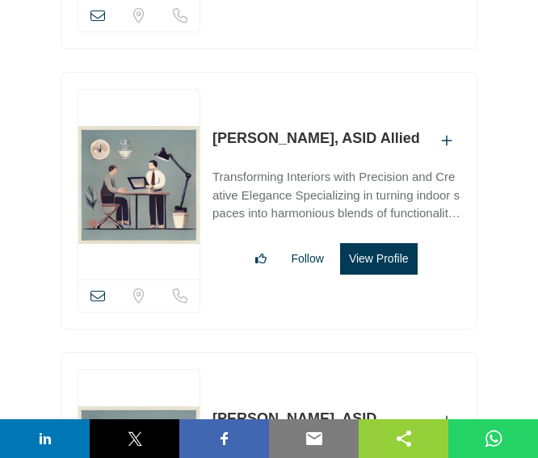
click at [373, 243] on button "View Profile" at bounding box center [379, 258] width 78 height 31
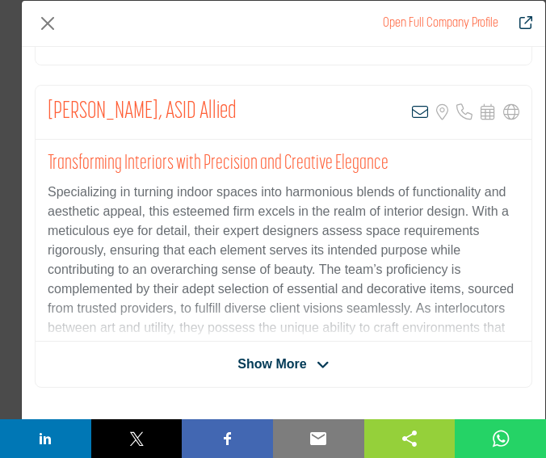
scroll to position [299, 0]
click at [270, 359] on span "Show More" at bounding box center [271, 363] width 69 height 19
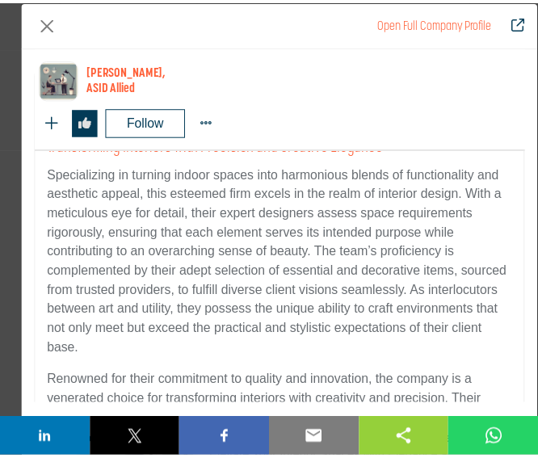
scroll to position [419, 0]
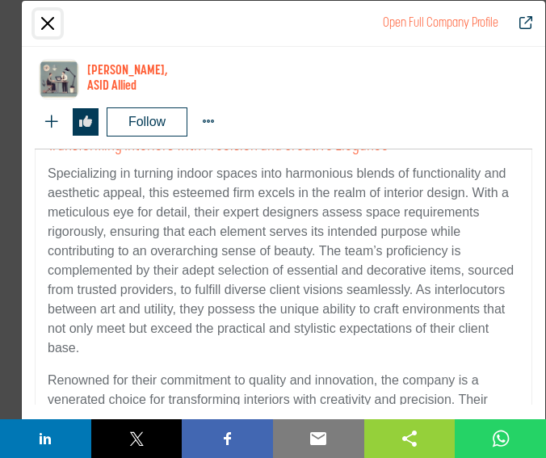
click at [52, 20] on button "Close" at bounding box center [48, 23] width 26 height 26
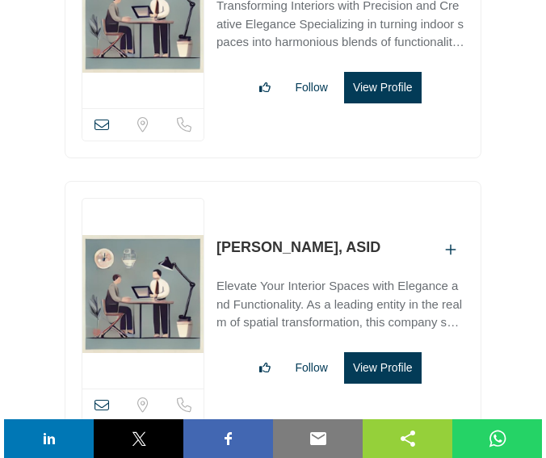
scroll to position [13811, 0]
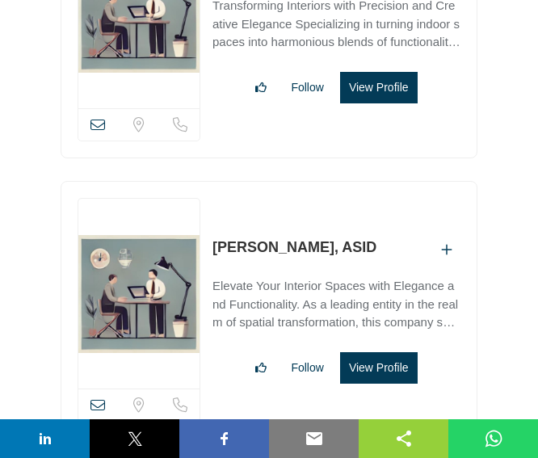
drag, startPoint x: 380, startPoint y: 268, endPoint x: 33, endPoint y: 267, distance: 346.4
click at [380, 352] on button "View Profile" at bounding box center [379, 367] width 78 height 31
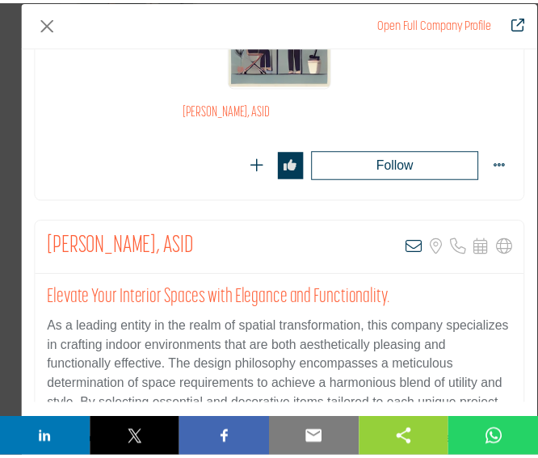
scroll to position [166, 0]
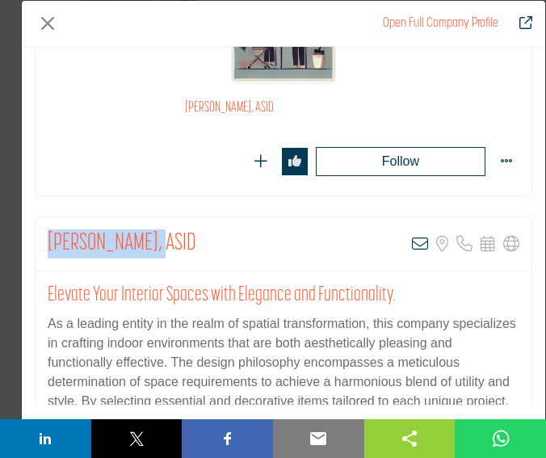
drag, startPoint x: 152, startPoint y: 241, endPoint x: 45, endPoint y: 241, distance: 106.6
click at [45, 241] on div "Saja Al Weshahi, ASID View email address of this listing Sorry, but we don't ha…" at bounding box center [284, 244] width 496 height 54
copy h2 "Saja Al Weshahi"
click at [44, 19] on button "Close" at bounding box center [48, 23] width 26 height 26
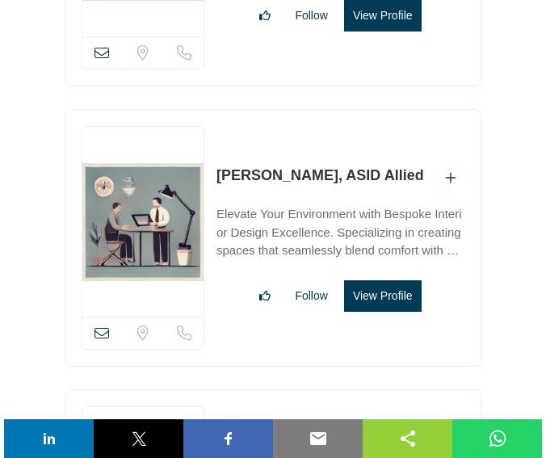
scroll to position [14167, 0]
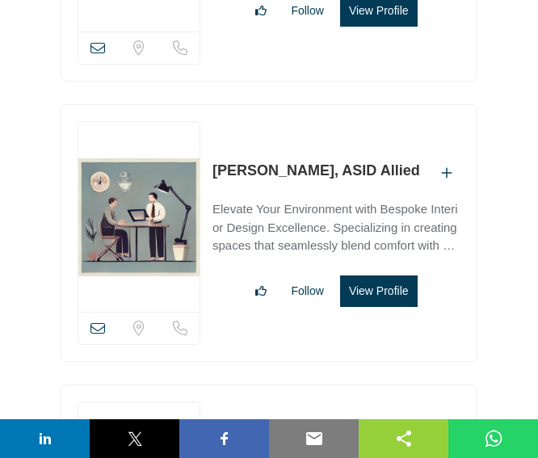
click at [372, 275] on button "View Profile" at bounding box center [379, 290] width 78 height 31
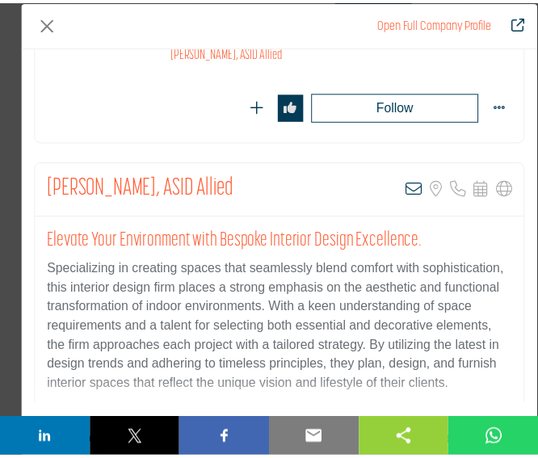
scroll to position [220, 0]
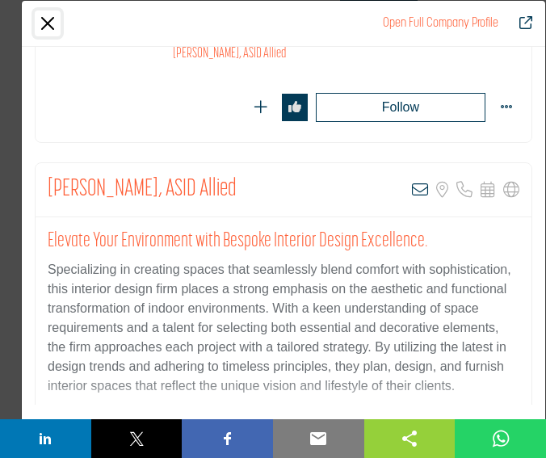
click at [48, 26] on button "Close" at bounding box center [48, 23] width 26 height 26
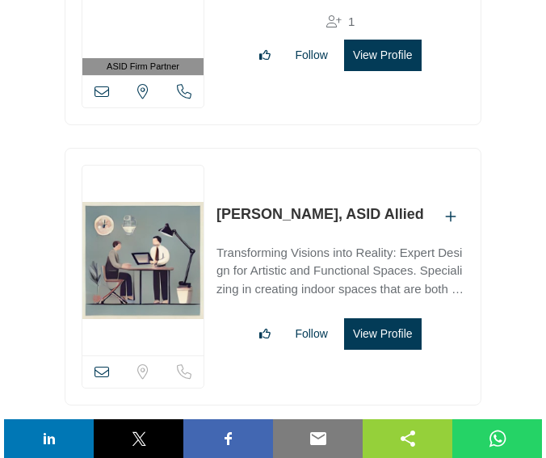
scroll to position [14981, 0]
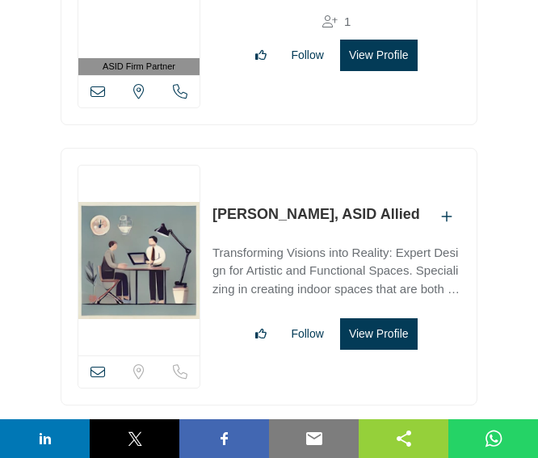
click at [380, 318] on button "View Profile" at bounding box center [379, 333] width 78 height 31
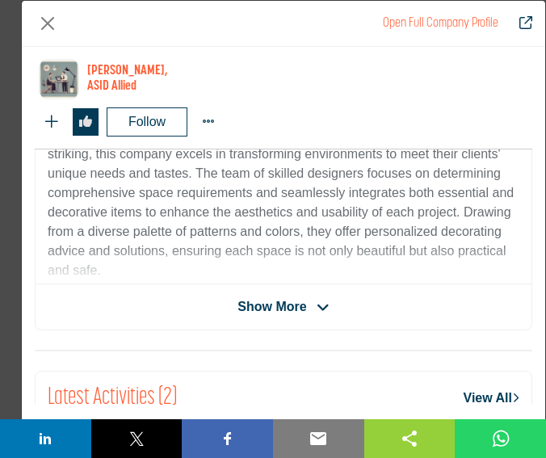
scroll to position [482, 0]
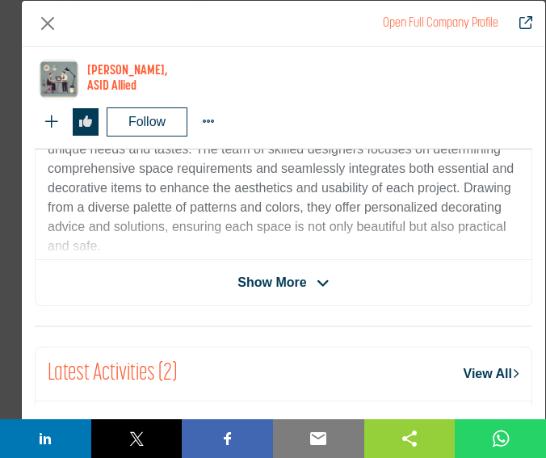
click at [273, 283] on span "Show More" at bounding box center [271, 282] width 69 height 19
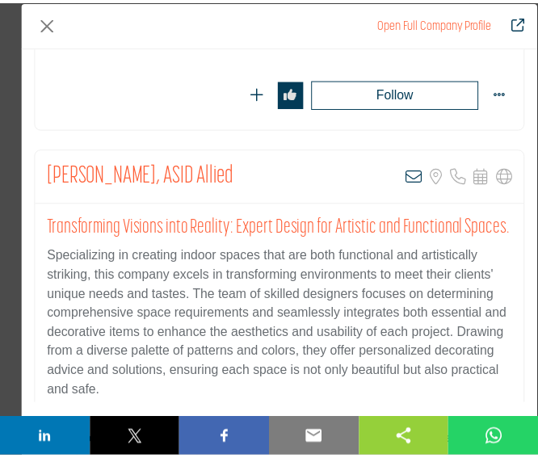
scroll to position [233, 0]
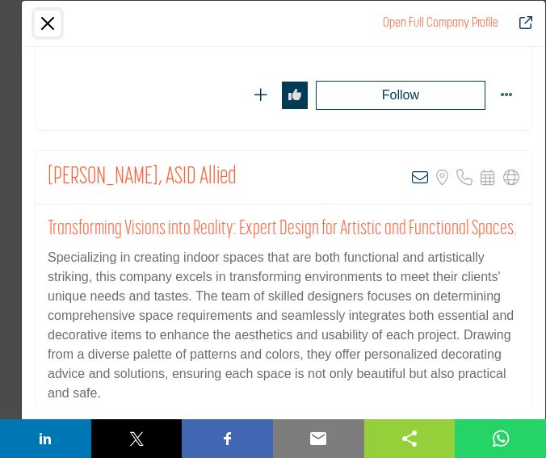
click at [52, 22] on button "Close" at bounding box center [48, 23] width 26 height 26
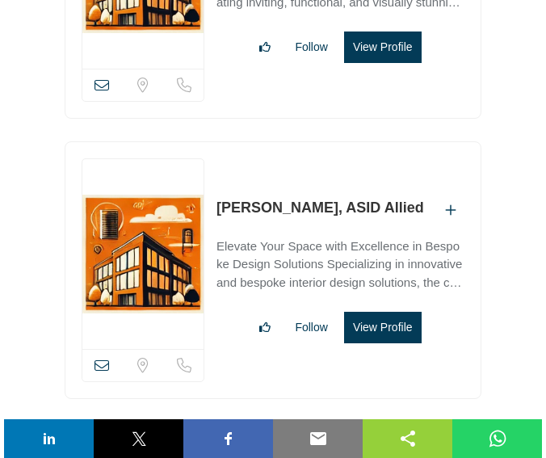
scroll to position [15548, 0]
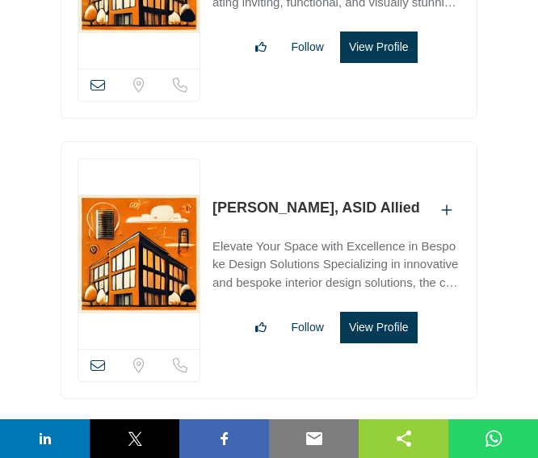
click at [377, 312] on button "View Profile" at bounding box center [379, 327] width 78 height 31
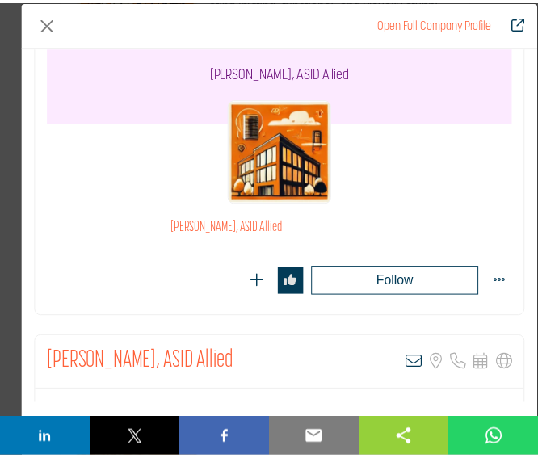
scroll to position [58, 0]
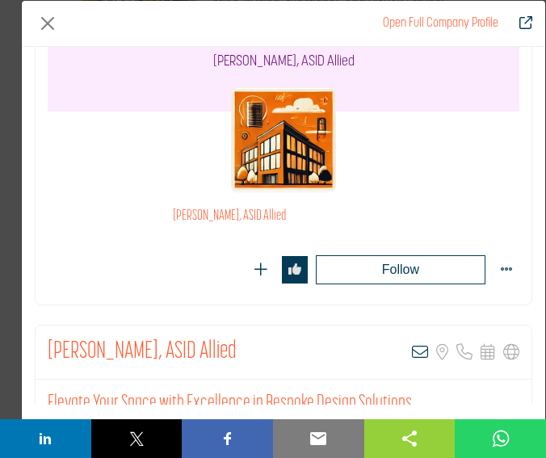
click at [48, 7] on div "Open Full Company Profile" at bounding box center [283, 24] width 523 height 46
click at [48, 27] on button "Close" at bounding box center [48, 23] width 26 height 26
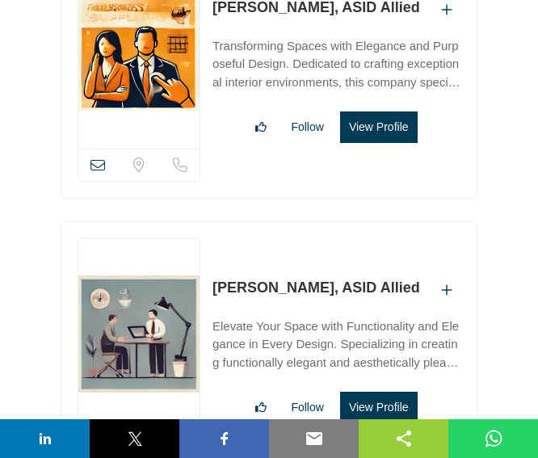
scroll to position [16692, 0]
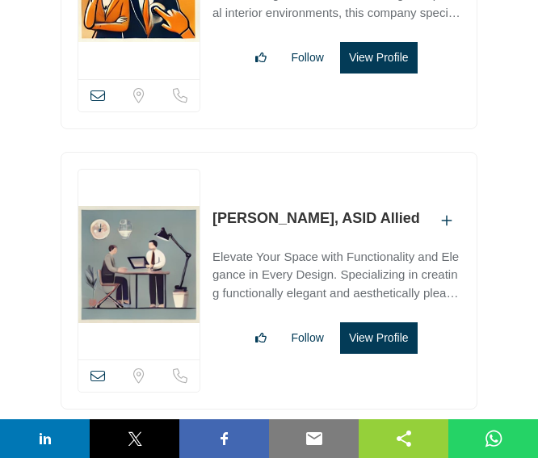
click at [370, 322] on button "View Profile" at bounding box center [379, 337] width 78 height 31
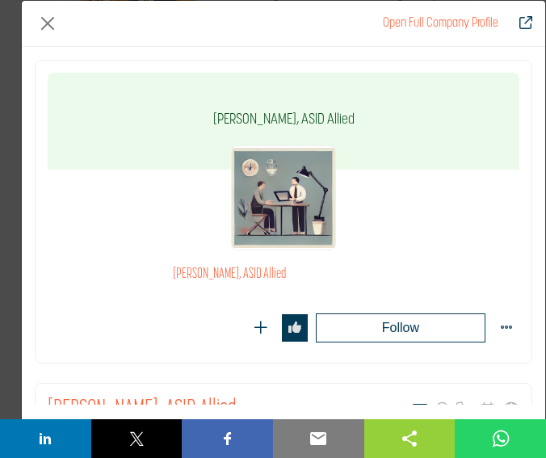
click at [62, 20] on div "Open Full Company Profile" at bounding box center [283, 24] width 523 height 46
click at [43, 14] on button "Close" at bounding box center [48, 23] width 26 height 26
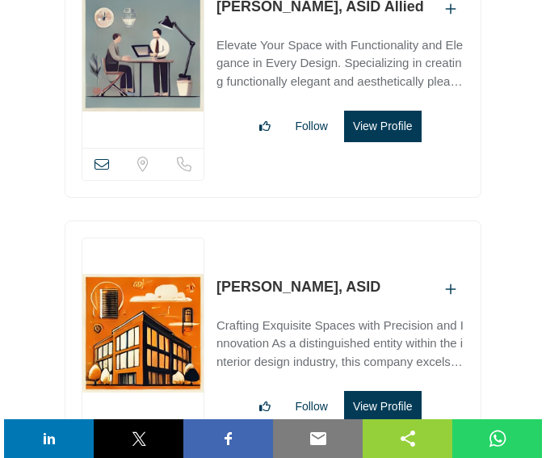
scroll to position [16928, 0]
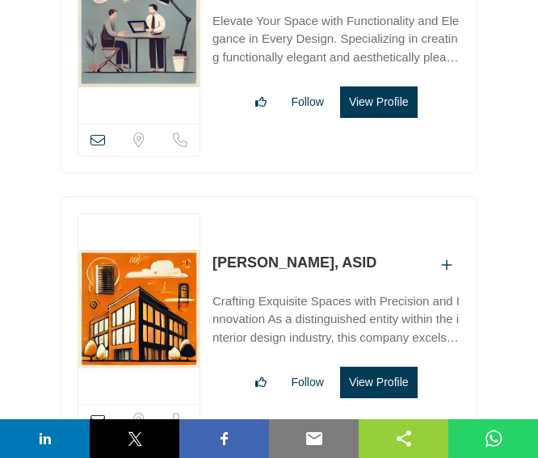
click at [388, 367] on button "View Profile" at bounding box center [379, 382] width 78 height 31
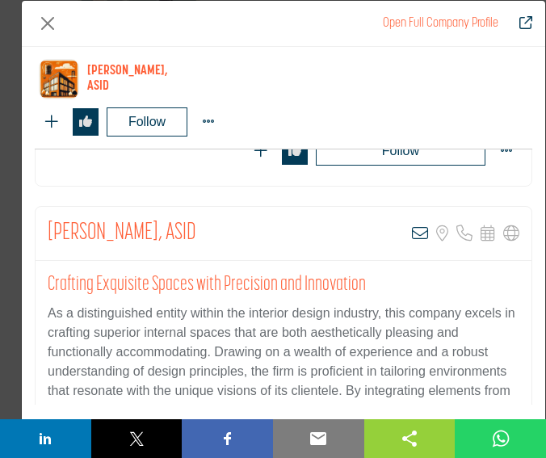
scroll to position [451, 0]
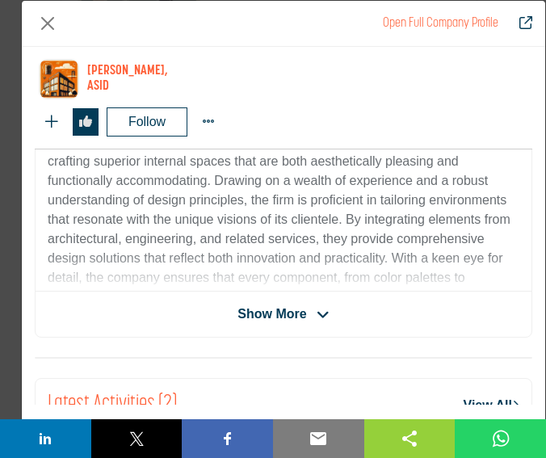
click at [292, 311] on span "Show More" at bounding box center [271, 313] width 69 height 19
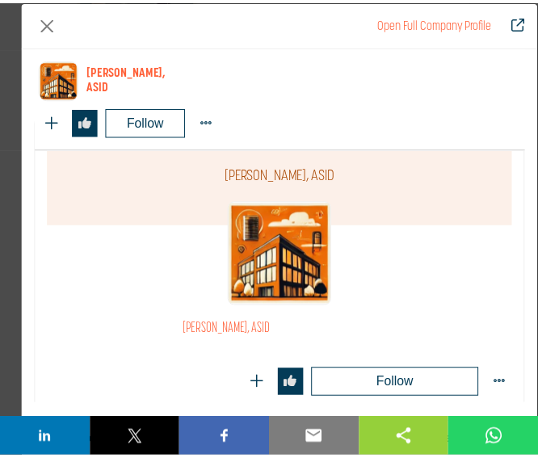
scroll to position [0, 0]
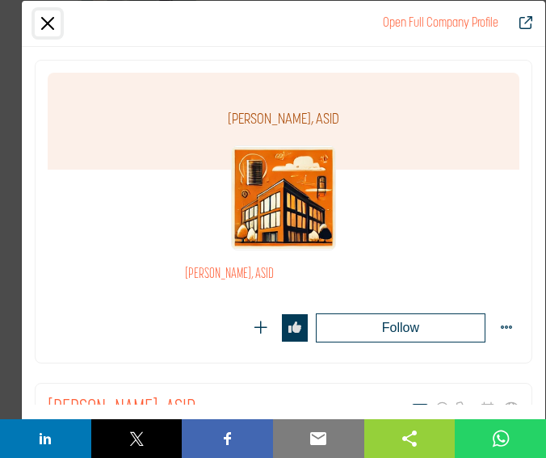
click at [52, 12] on button "Close" at bounding box center [48, 23] width 26 height 26
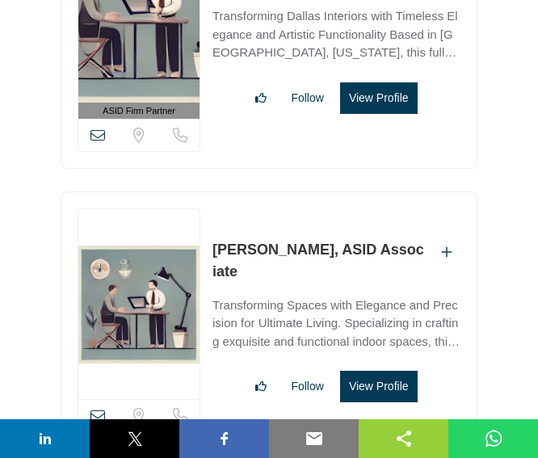
scroll to position [17517, 0]
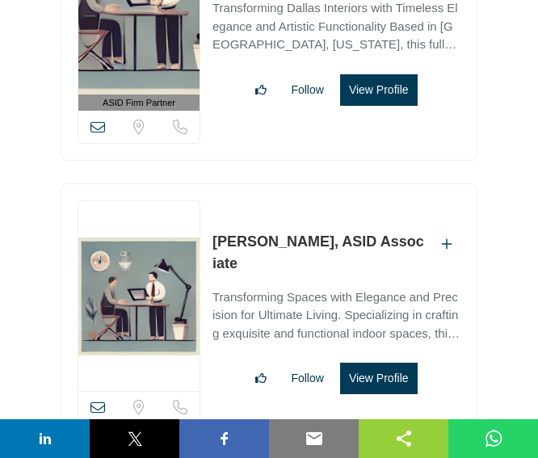
click at [396, 363] on button "View Profile" at bounding box center [379, 378] width 78 height 31
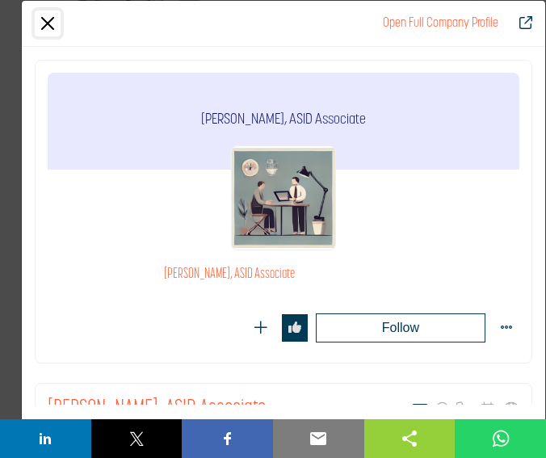
click at [52, 12] on button "Close" at bounding box center [48, 23] width 26 height 26
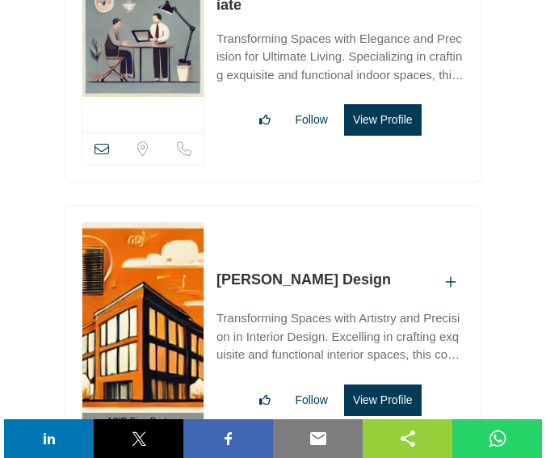
scroll to position [18091, 0]
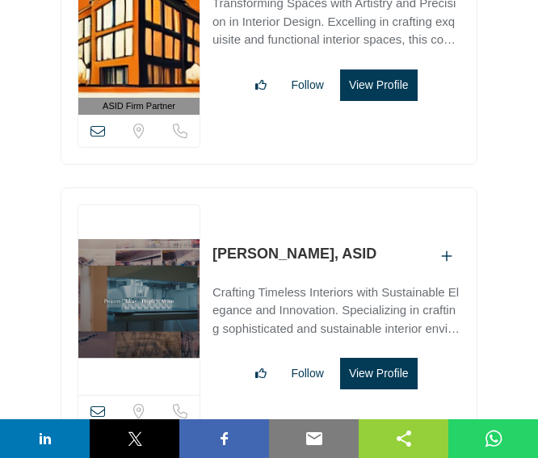
click at [389, 358] on button "View Profile" at bounding box center [379, 373] width 78 height 31
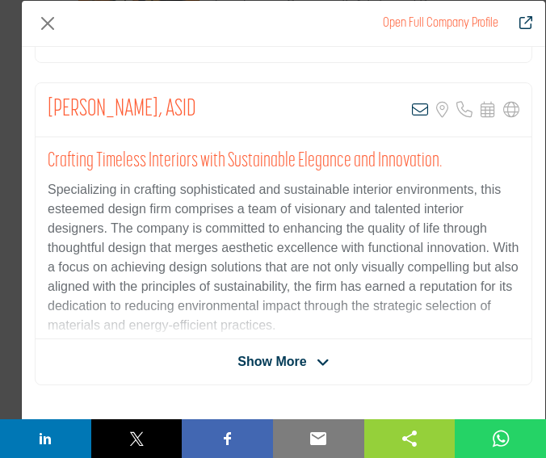
scroll to position [302, 0]
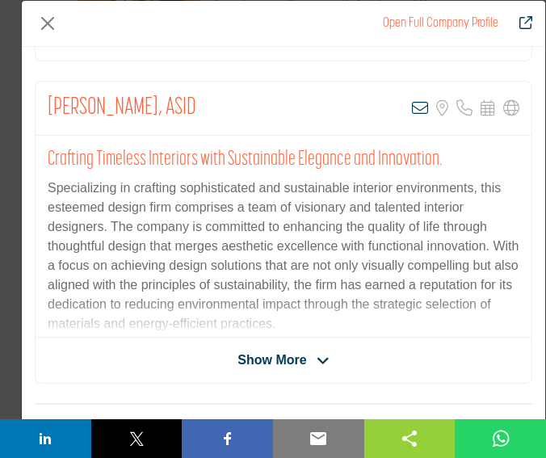
click at [320, 345] on div "Ashley James, ASID View email address of this listing Sorry, but we don't have …" at bounding box center [283, 232] width 497 height 303
click at [304, 350] on span "Show More" at bounding box center [282, 359] width 91 height 19
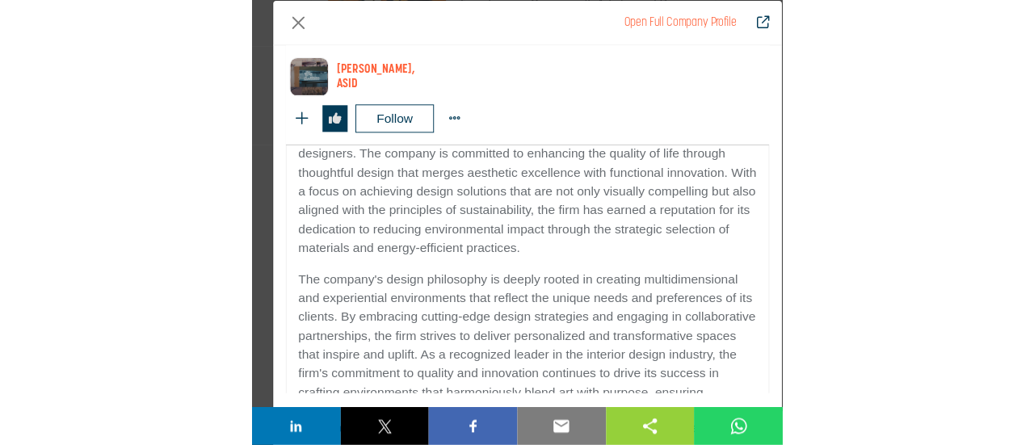
scroll to position [472, 0]
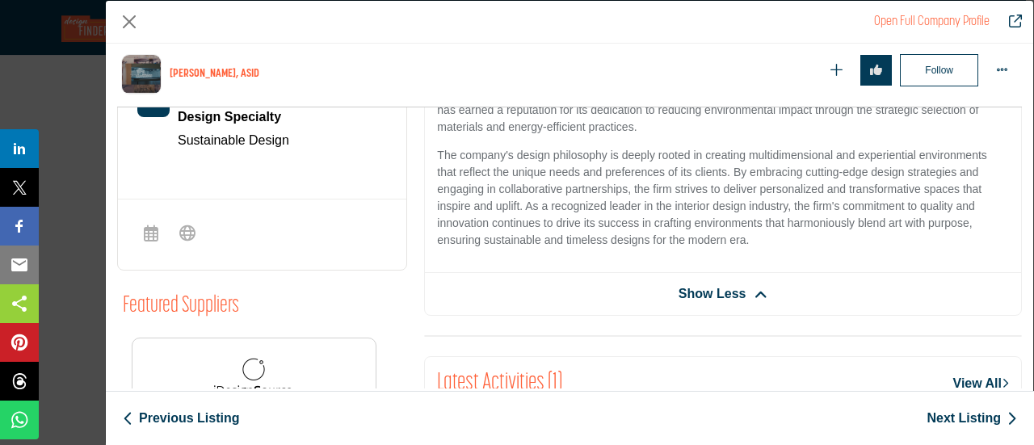
click at [537, 21] on link "Open Full Company Profile" at bounding box center [931, 21] width 115 height 13
click at [537, 14] on link "Redirect to ashley-james-asid" at bounding box center [1009, 21] width 24 height 19
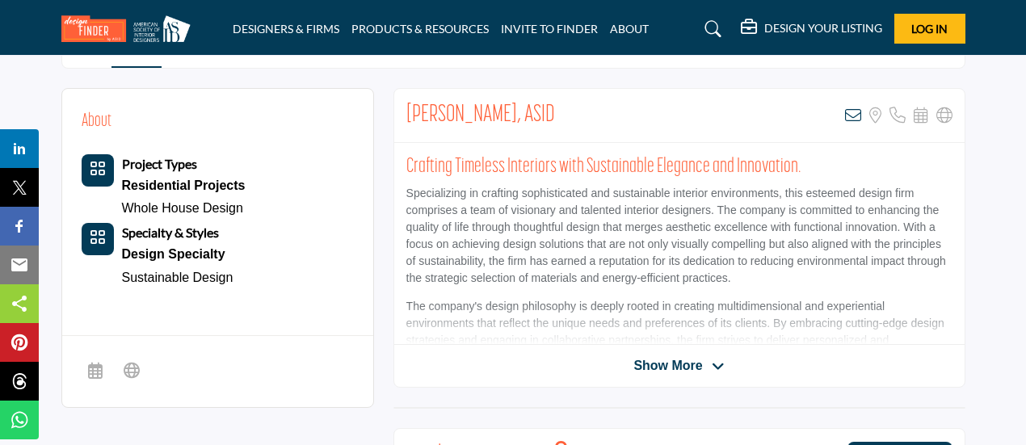
click at [677, 361] on span "Show More" at bounding box center [667, 365] width 69 height 19
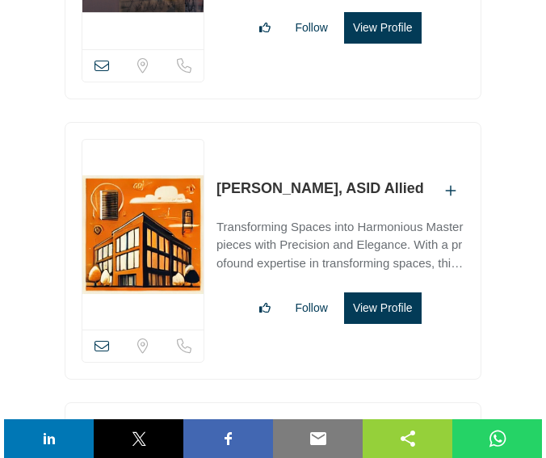
scroll to position [18437, 0]
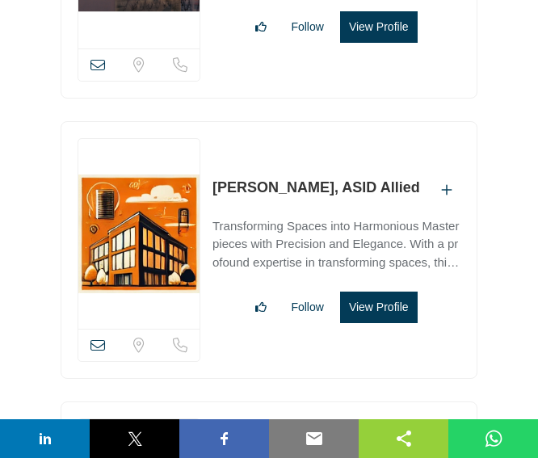
click at [392, 292] on button "View Profile" at bounding box center [379, 307] width 78 height 31
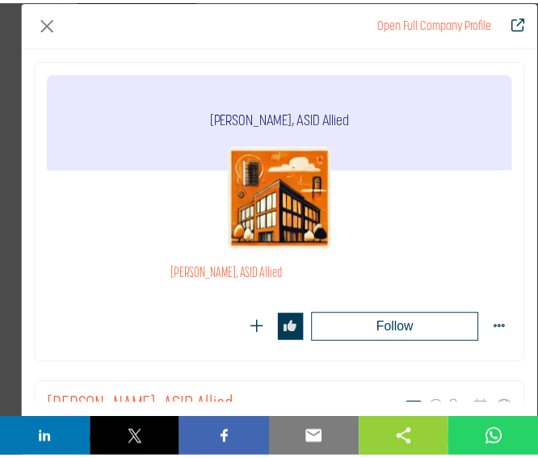
scroll to position [11, 0]
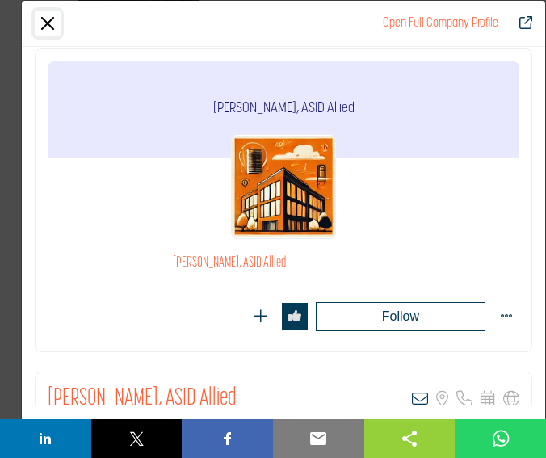
click at [45, 27] on button "Close" at bounding box center [48, 23] width 26 height 26
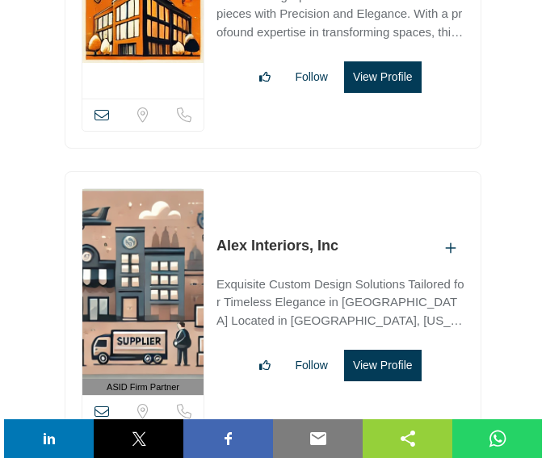
scroll to position [18668, 0]
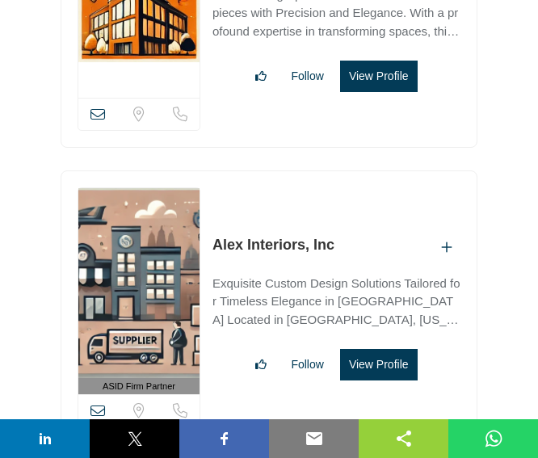
click at [361, 349] on button "View Profile" at bounding box center [379, 364] width 78 height 31
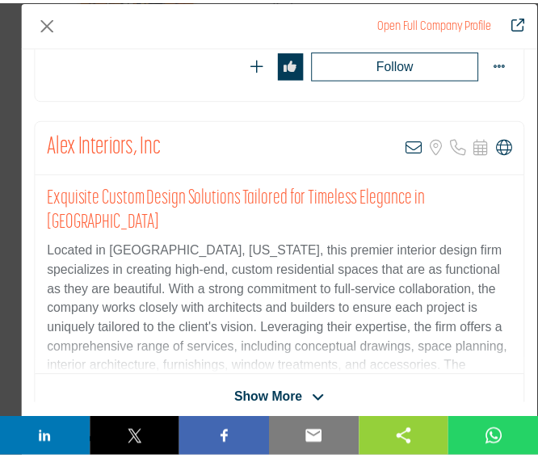
scroll to position [275, 0]
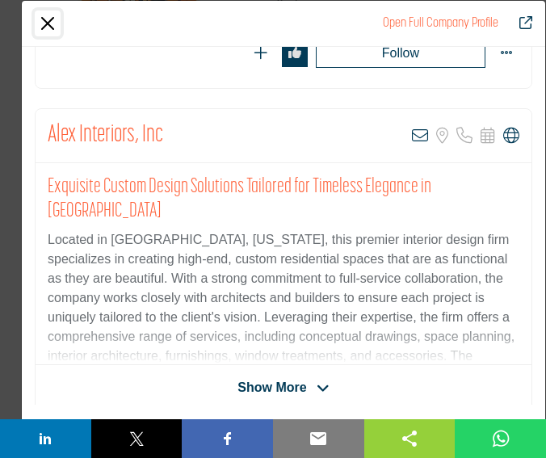
click at [36, 25] on button "Close" at bounding box center [48, 23] width 26 height 26
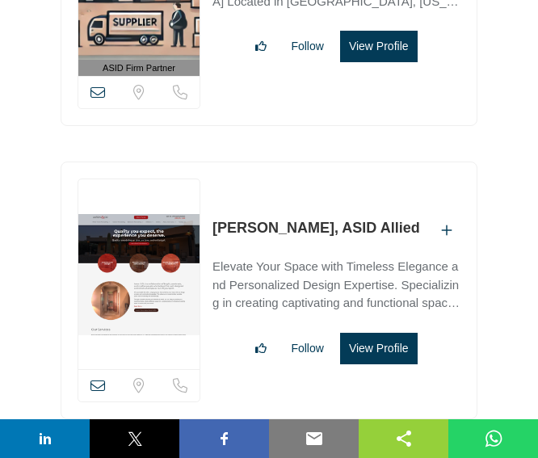
scroll to position [18998, 0]
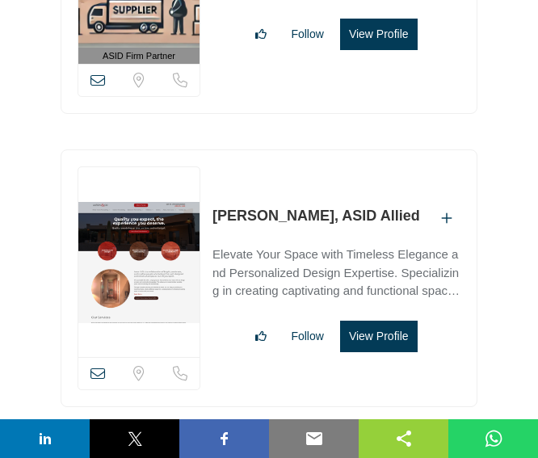
click at [399, 321] on button "View Profile" at bounding box center [379, 336] width 78 height 31
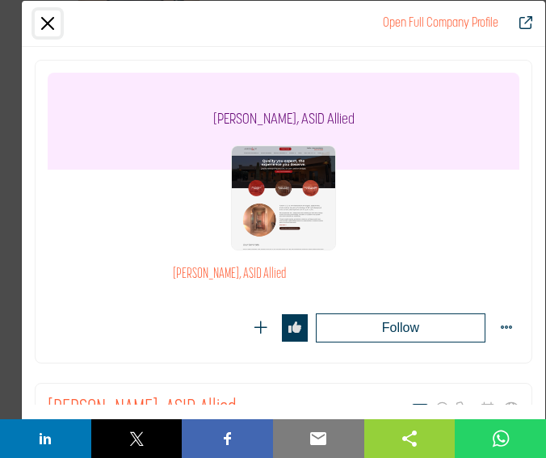
click at [46, 19] on button "Close" at bounding box center [48, 23] width 26 height 26
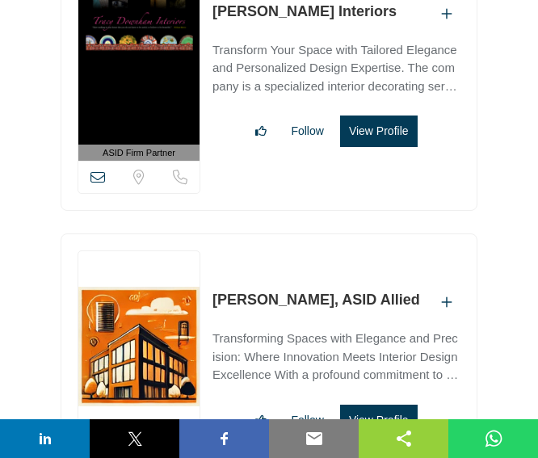
scroll to position [20406, 0]
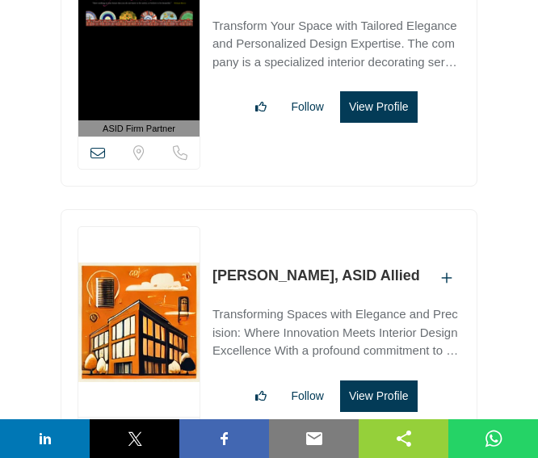
click at [368, 380] on button "View Profile" at bounding box center [379, 395] width 78 height 31
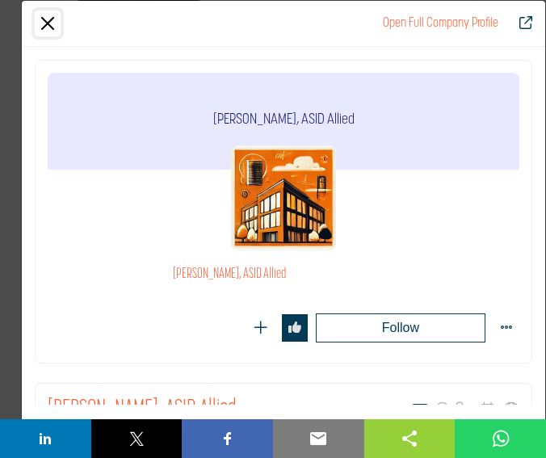
click at [45, 27] on button "Close" at bounding box center [48, 23] width 26 height 26
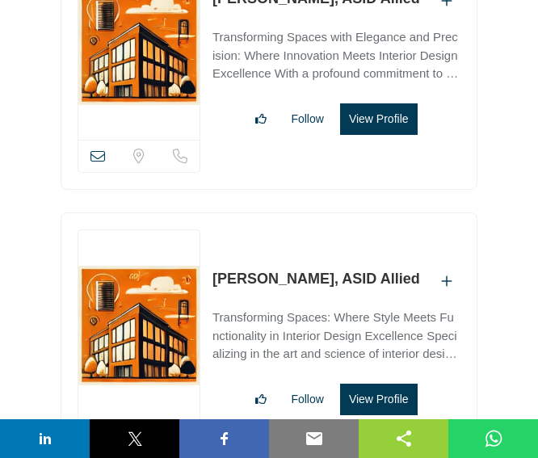
scroll to position [20684, 0]
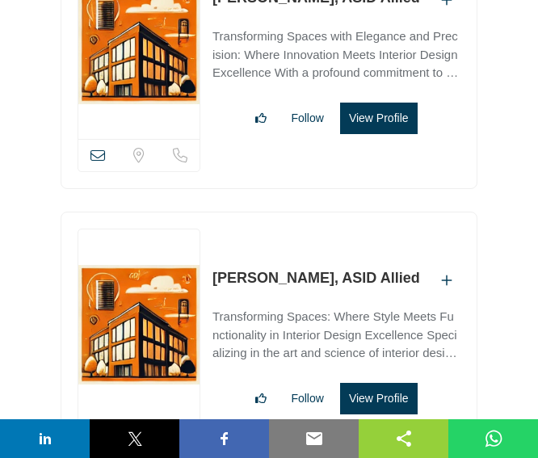
click at [383, 383] on button "View Profile" at bounding box center [379, 398] width 78 height 31
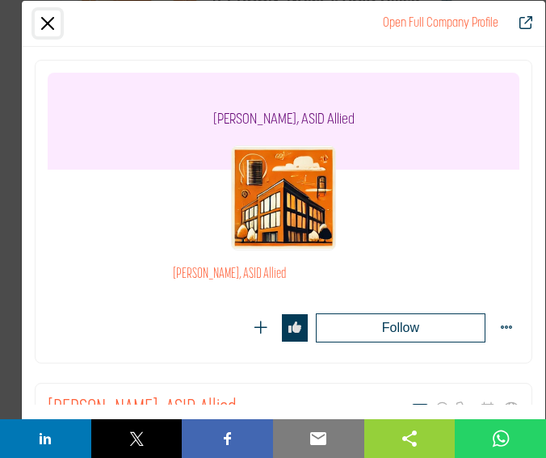
click at [50, 19] on button "Close" at bounding box center [48, 23] width 26 height 26
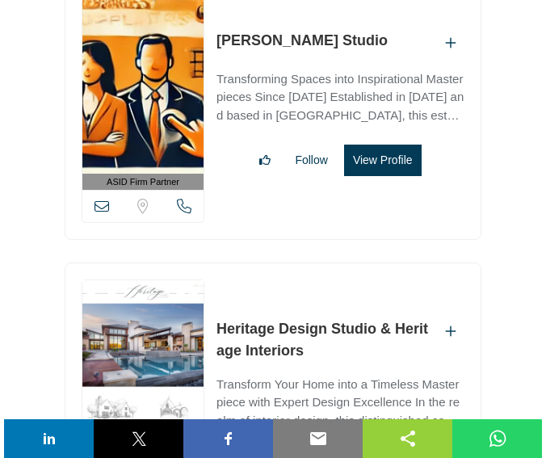
scroll to position [21510, 0]
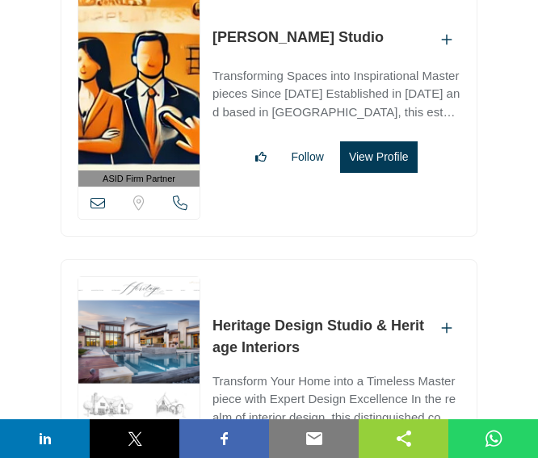
click at [398, 444] on button "View Profile" at bounding box center [379, 462] width 78 height 31
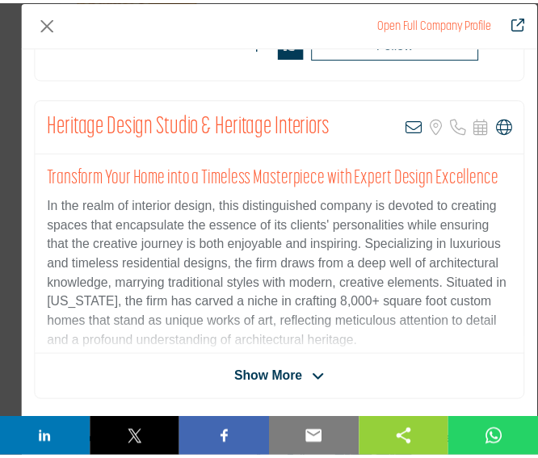
scroll to position [304, 0]
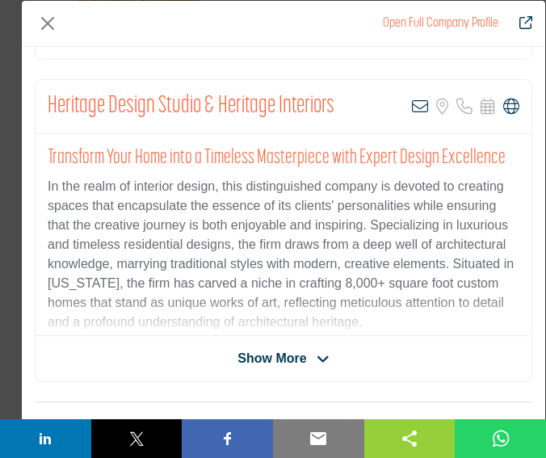
click at [260, 356] on span "Show More" at bounding box center [271, 358] width 69 height 19
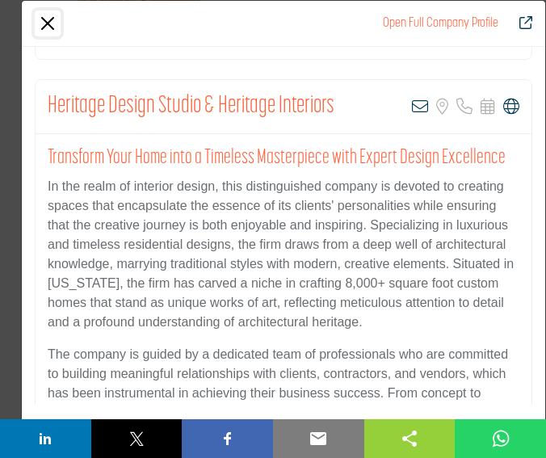
click at [40, 20] on button "Close" at bounding box center [48, 23] width 26 height 26
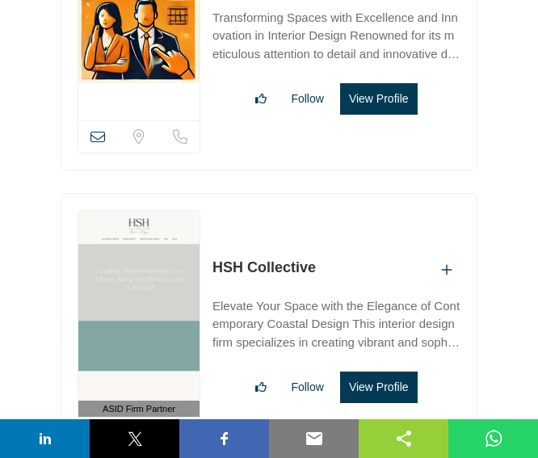
scroll to position [22152, 0]
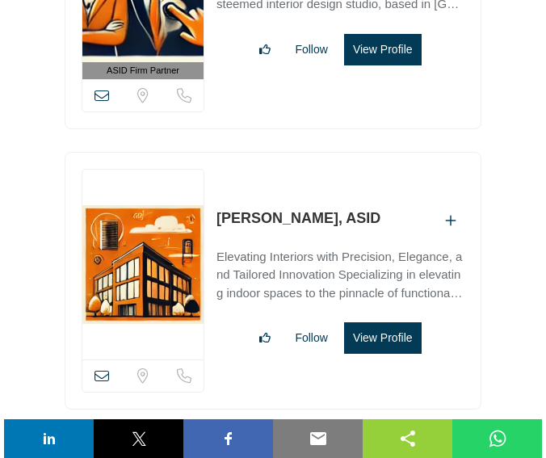
scroll to position [23382, 0]
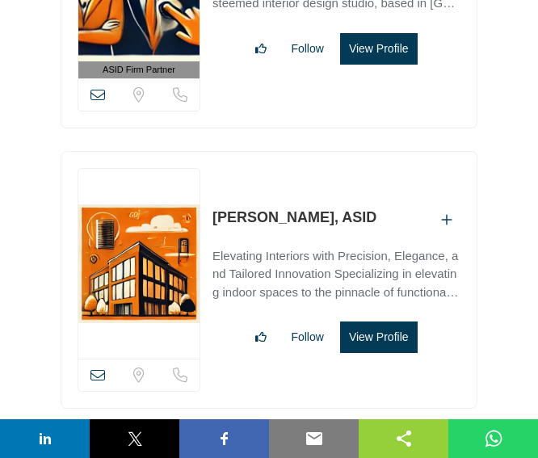
click at [382, 321] on button "View Profile" at bounding box center [379, 336] width 78 height 31
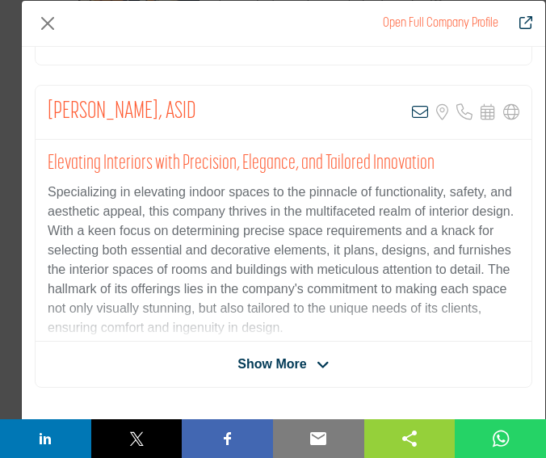
scroll to position [304, 0]
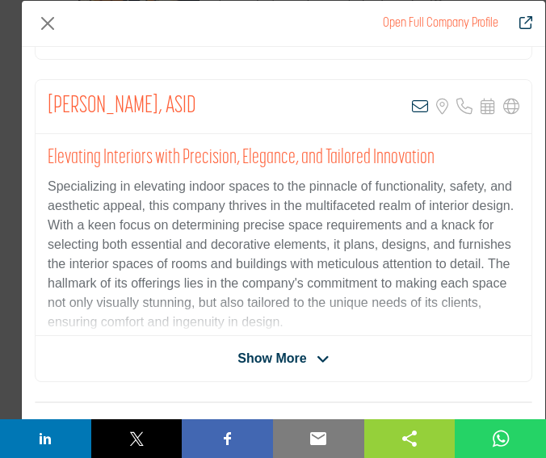
click at [131, 338] on div "[PERSON_NAME], ASID View email address of this listing Sorry, but we don't have…" at bounding box center [283, 230] width 497 height 303
click at [296, 361] on span "Show More" at bounding box center [271, 358] width 69 height 19
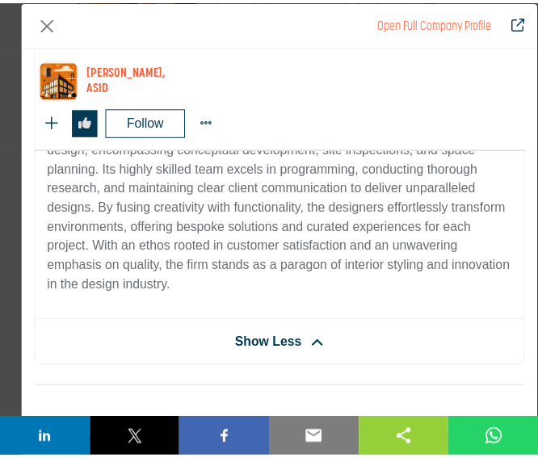
scroll to position [640, 0]
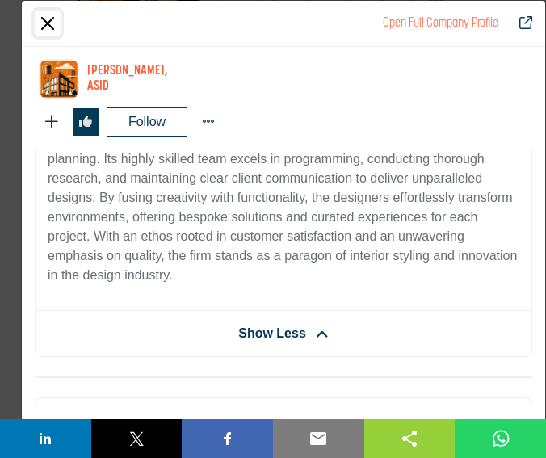
click at [46, 20] on button "Close" at bounding box center [48, 23] width 26 height 26
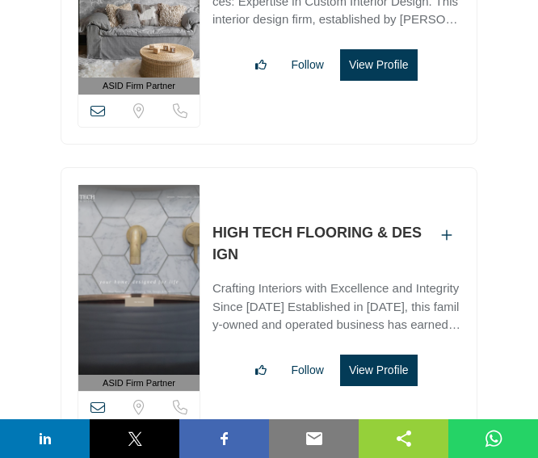
scroll to position [24241, 0]
